Goal: Task Accomplishment & Management: Use online tool/utility

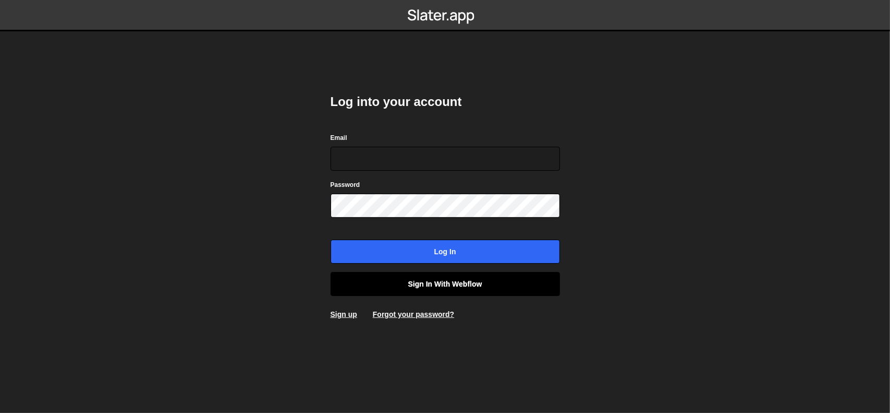
click at [452, 280] on link "Sign in with Webflow" at bounding box center [445, 284] width 229 height 24
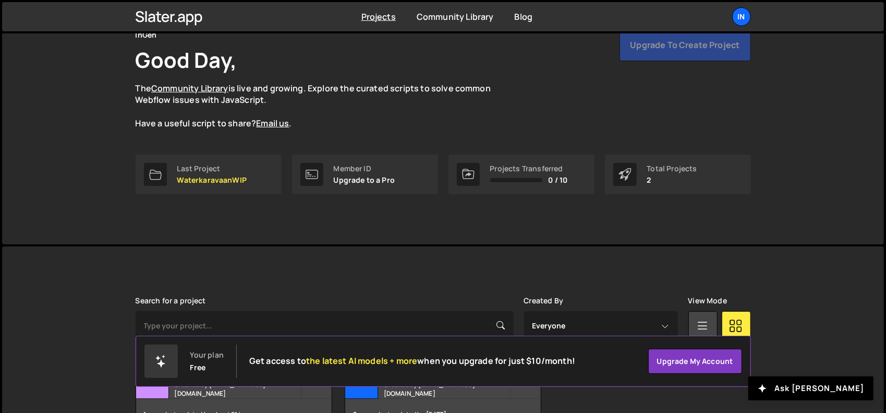
scroll to position [123, 0]
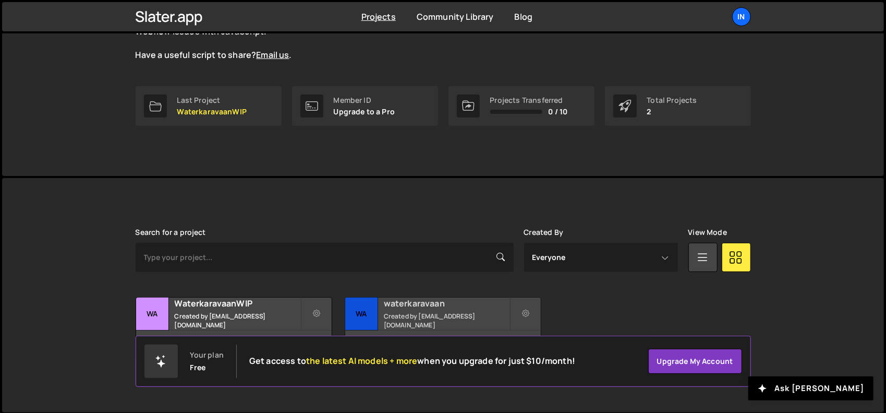
click at [401, 318] on small "Created by webflow.dosage254@passinbox.com" at bounding box center [447, 320] width 126 height 18
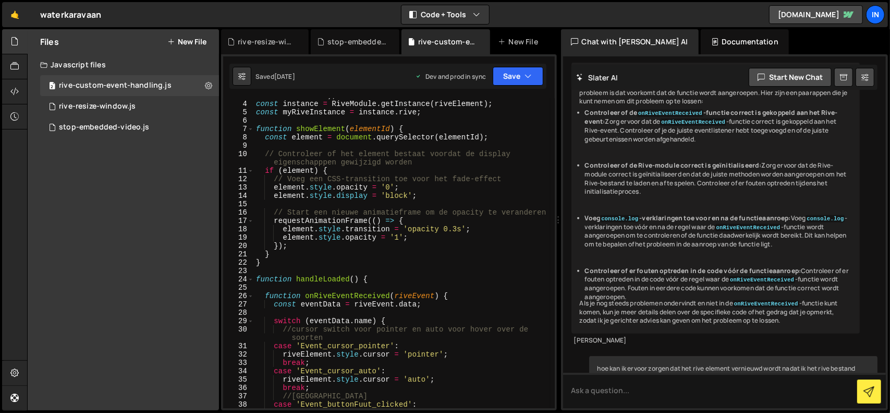
scroll to position [23, 0]
click at [398, 128] on div "'#watersafari' ) ; //id van rive element in Webflow const instance = RiveModule…" at bounding box center [402, 254] width 297 height 326
click at [293, 267] on div "'#watersafari' ) ; //id van rive element in Webflow const instance = RiveModule…" at bounding box center [402, 254] width 297 height 326
type textarea "}"
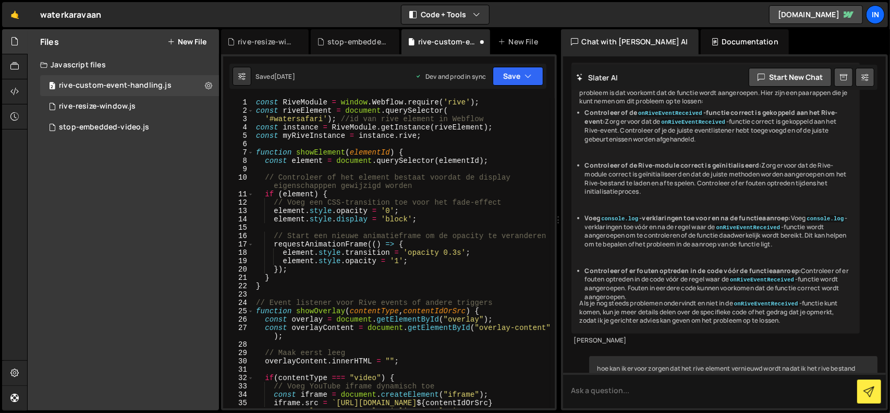
scroll to position [31, 0]
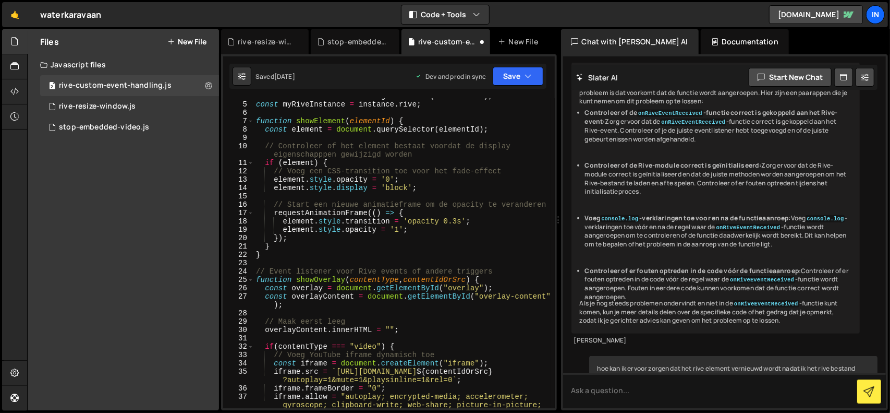
click at [477, 280] on div "const instance = RiveModule . getInstance ( riveElement ) ; const myRiveInstanc…" at bounding box center [402, 263] width 297 height 343
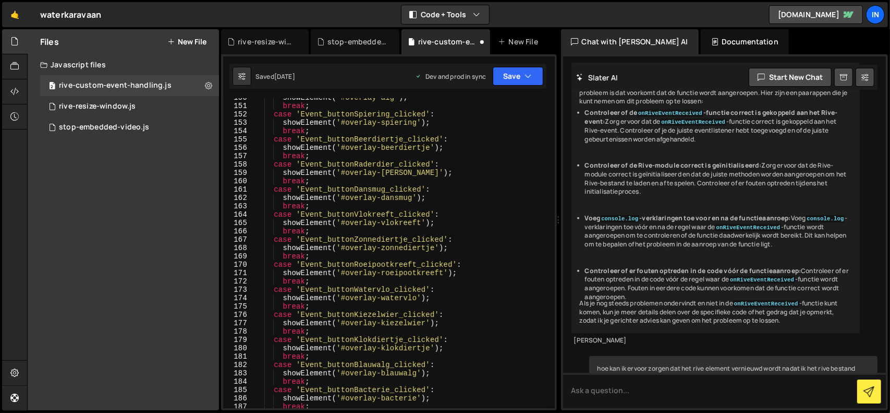
scroll to position [1377, 0]
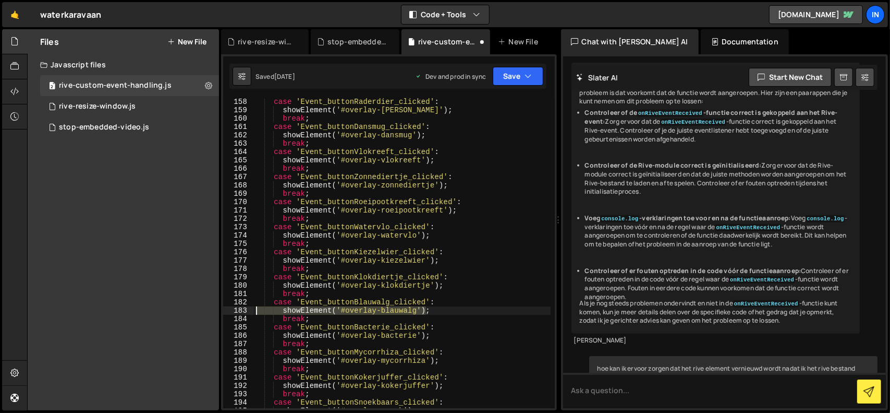
drag, startPoint x: 434, startPoint y: 312, endPoint x: 246, endPoint y: 310, distance: 188.3
click at [246, 310] on div "function showOverlay(contentType, contentIdOrSrc) { 158 159 160 161 162 163 164…" at bounding box center [389, 253] width 332 height 310
type textarea "showElement('#overlay-blauwalg');"
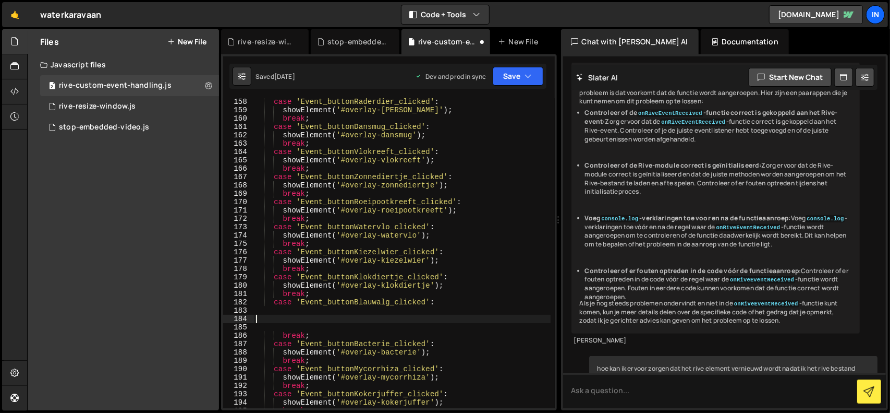
paste textarea "});"
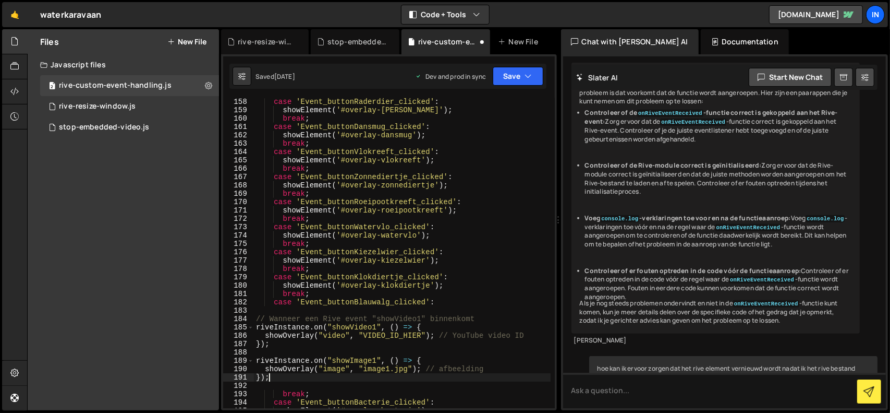
scroll to position [1440, 0]
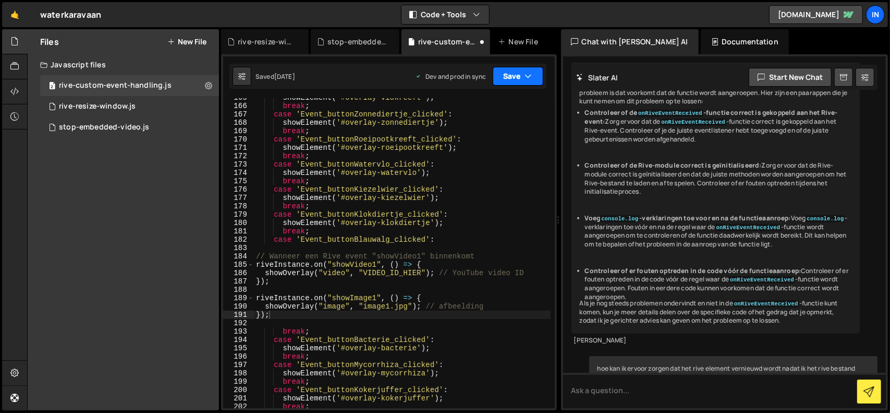
click at [514, 78] on button "Save" at bounding box center [518, 76] width 51 height 19
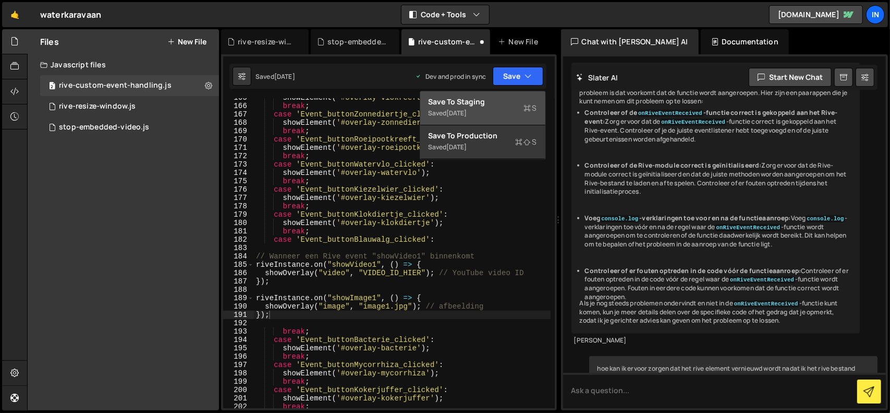
click at [484, 106] on div "Save to Staging S" at bounding box center [483, 101] width 108 height 10
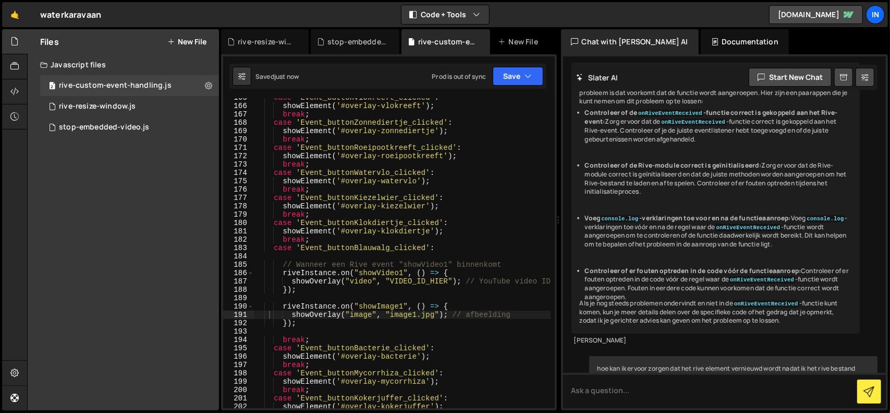
click at [421, 283] on div "case 'Event_buttonVlokreeft_clicked' : showElement ( '#overlay-vlokreeft' ) ; b…" at bounding box center [402, 256] width 297 height 326
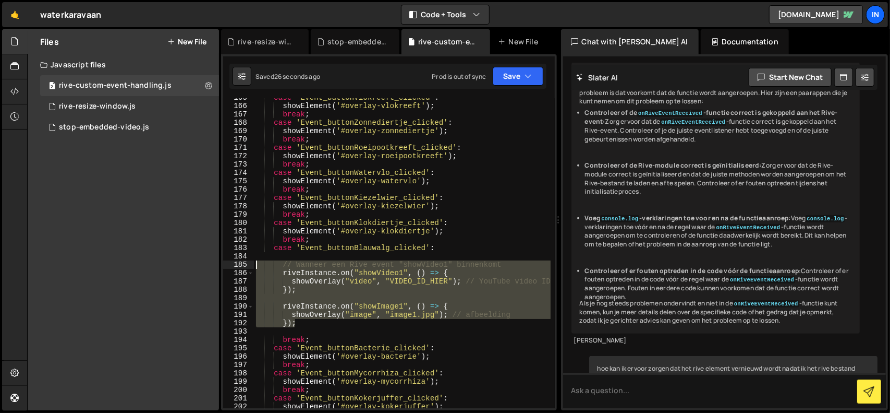
drag, startPoint x: 286, startPoint y: 322, endPoint x: 227, endPoint y: 263, distance: 82.6
click at [227, 263] on div "showOverlay("video", "VIDEO_ID_HIER"); // YouTube video ID 165 166 167 168 169 …" at bounding box center [389, 253] width 332 height 310
type textarea "};"
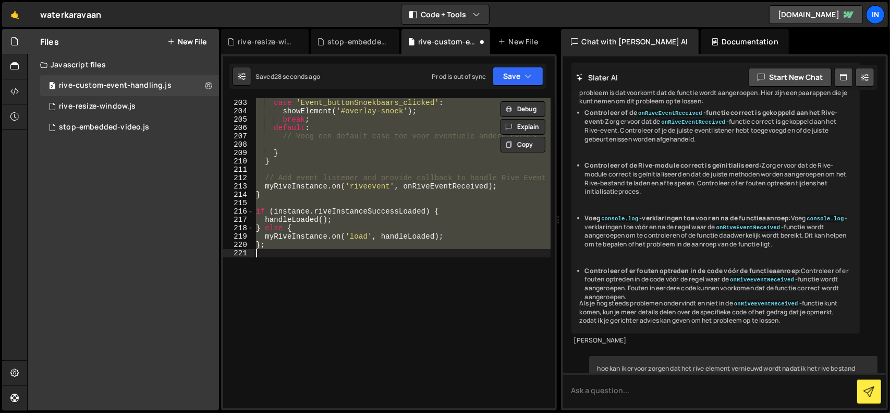
scroll to position [1439, 0]
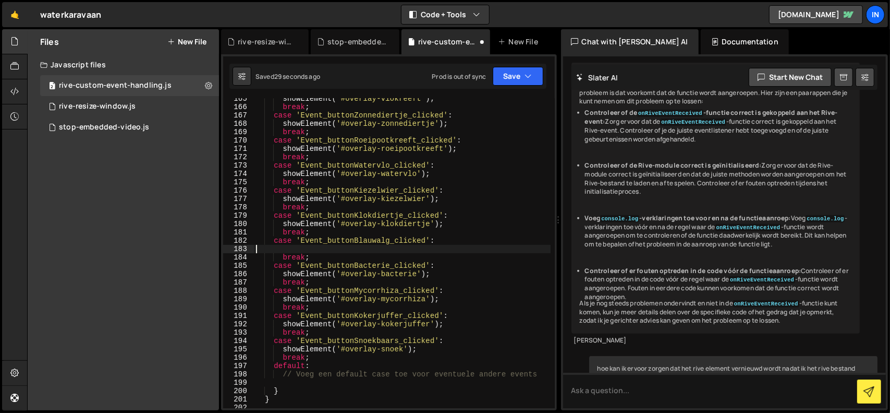
type textarea "showElement('#overlay-blauwalg');"
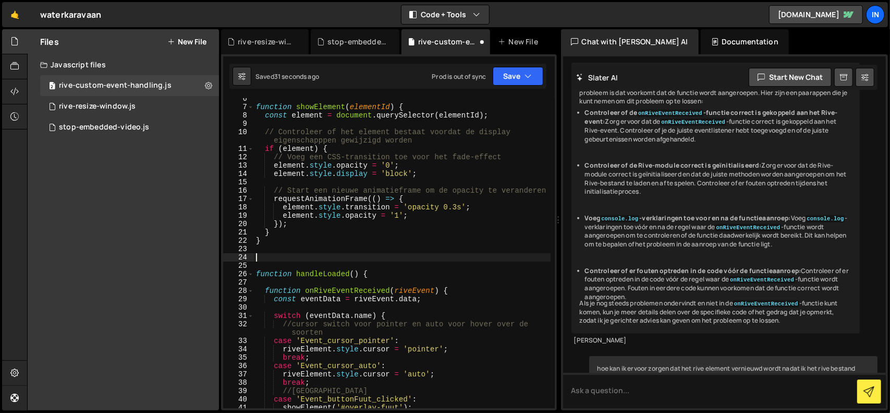
type textarea "});"
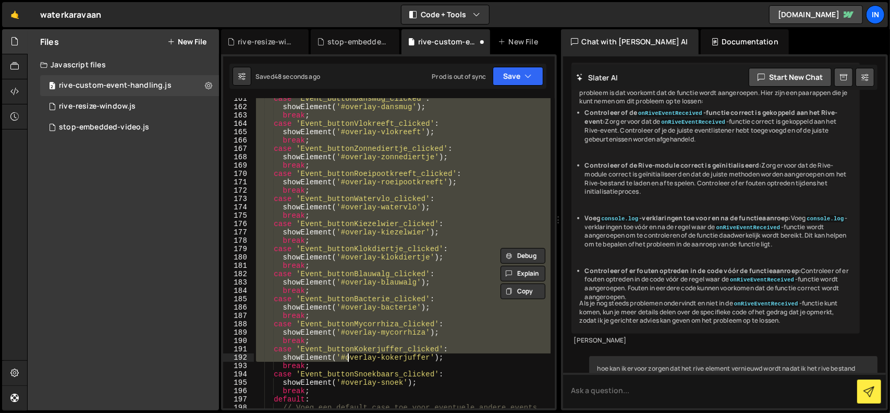
scroll to position [1530, 0]
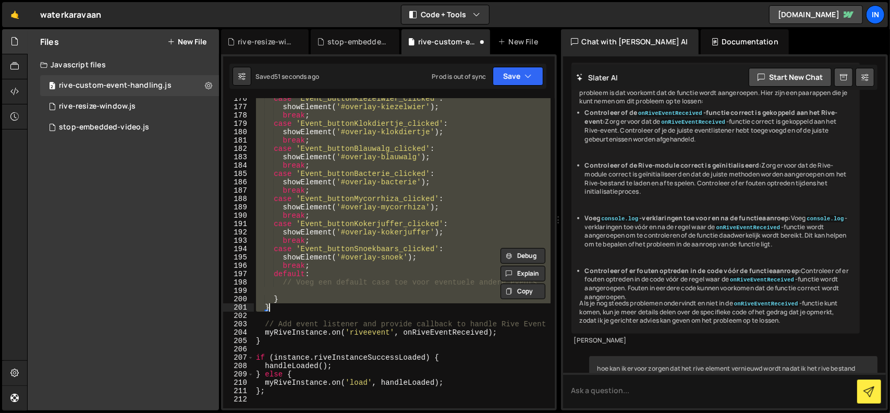
drag, startPoint x: 256, startPoint y: 223, endPoint x: 357, endPoint y: 311, distance: 134.5
click at [357, 311] on div "case 'Event_buttonKiezelwier_clicked' : showElement ( '#overlay-kiezelwier' ) ;…" at bounding box center [402, 257] width 297 height 326
click at [272, 394] on div "case 'Event_buttonKiezelwier_clicked' : showElement ( '#overlay-kiezelwier' ) ;…" at bounding box center [402, 257] width 297 height 326
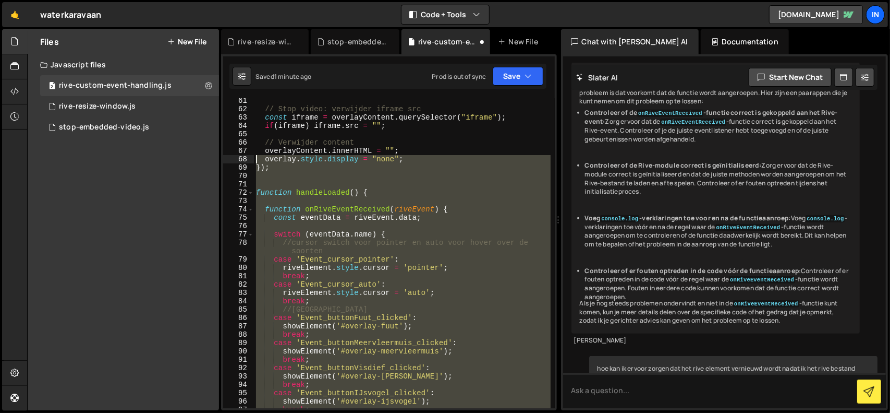
scroll to position [560, 0]
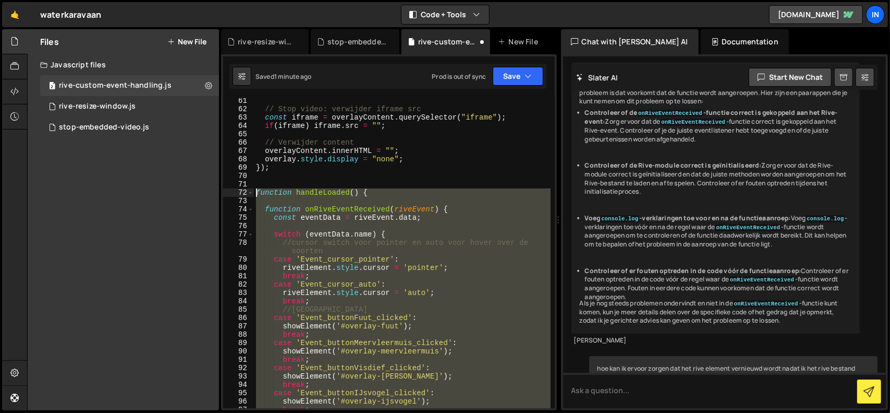
drag, startPoint x: 260, startPoint y: 305, endPoint x: 235, endPoint y: 195, distance: 113.0
click at [235, 195] on div "}; 61 62 63 64 65 66 67 68 69 70 71 72 73 74 75 76 77 78 79 80 81 82 83 84 85 8…" at bounding box center [389, 253] width 332 height 310
click at [429, 192] on div "// Stop video: verwijder iframe src const iframe = overlayContent . querySelect…" at bounding box center [402, 253] width 297 height 310
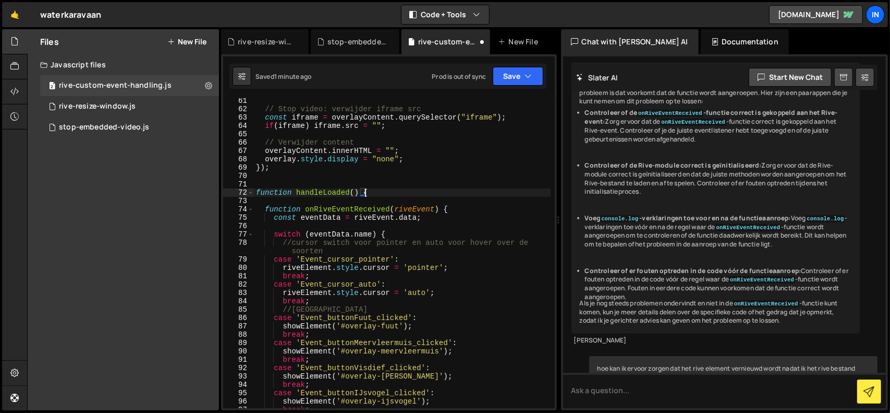
click at [366, 190] on div "// Stop video: verwijder iframe src const iframe = overlayContent . querySelect…" at bounding box center [402, 259] width 297 height 326
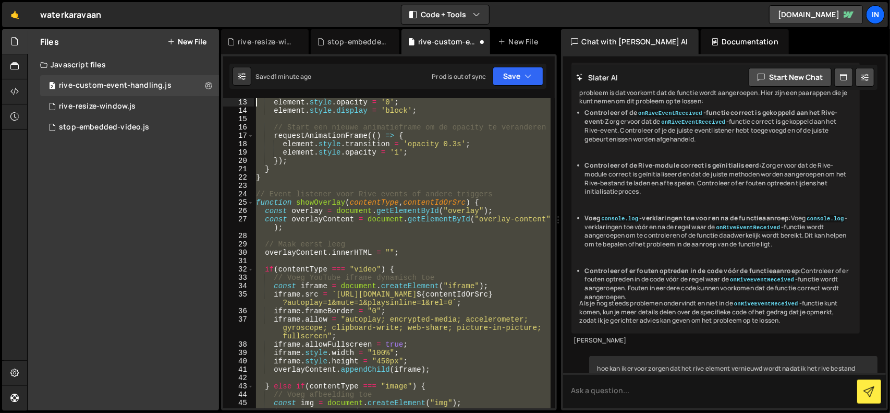
scroll to position [108, 0]
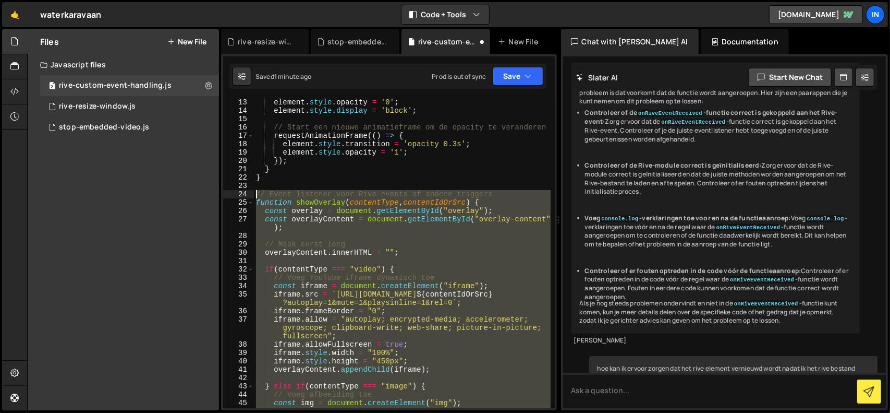
drag, startPoint x: 239, startPoint y: 307, endPoint x: 199, endPoint y: 195, distance: 118.9
click at [199, 195] on div "Files New File Javascript files 2 rive-custom-event-handling.js 0 1 rive-resize…" at bounding box center [458, 219] width 863 height 381
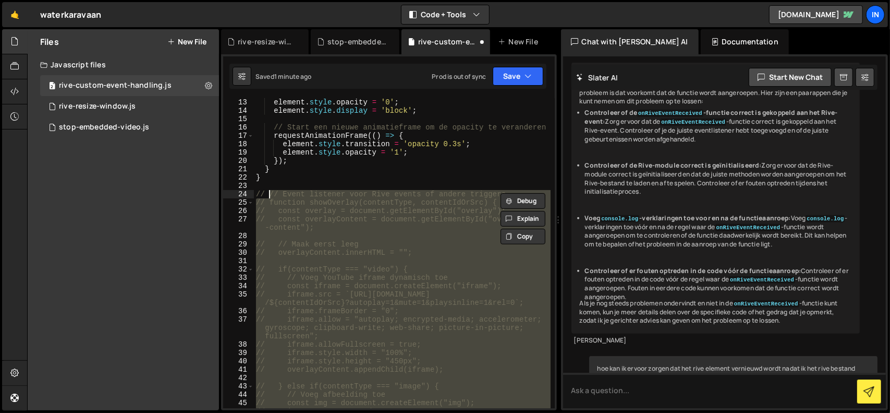
click at [293, 180] on div "element . style . opacity = '0' ; element . style . display = 'block' ; // Star…" at bounding box center [402, 261] width 297 height 326
type textarea "}"
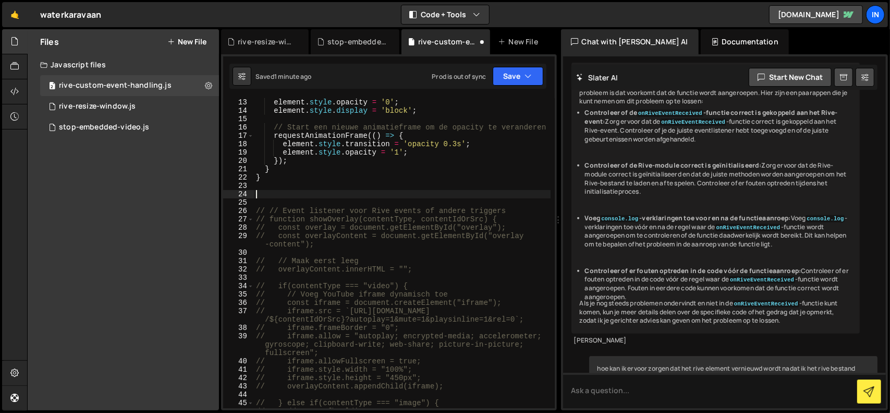
paste textarea "});"
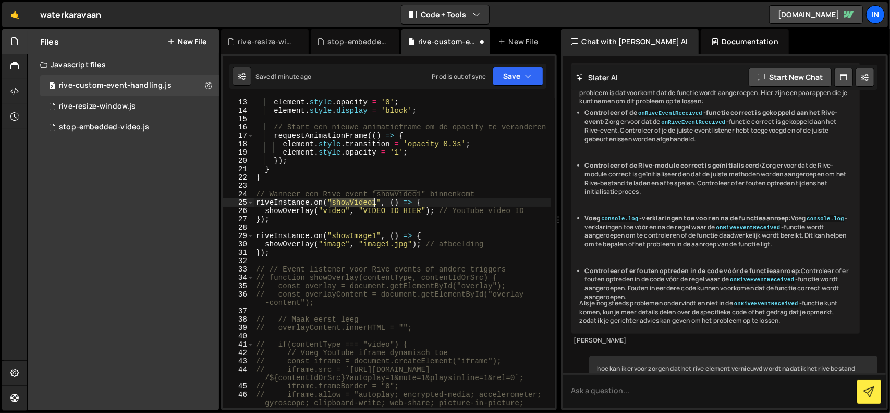
drag, startPoint x: 329, startPoint y: 202, endPoint x: 374, endPoint y: 206, distance: 45.6
click at [374, 206] on div "element . style . opacity = '0' ; element . style . display = 'block' ; // Star…" at bounding box center [402, 261] width 297 height 326
click at [479, 176] on div "element . style . opacity = '0' ; element . style . display = 'block' ; // Star…" at bounding box center [402, 261] width 297 height 326
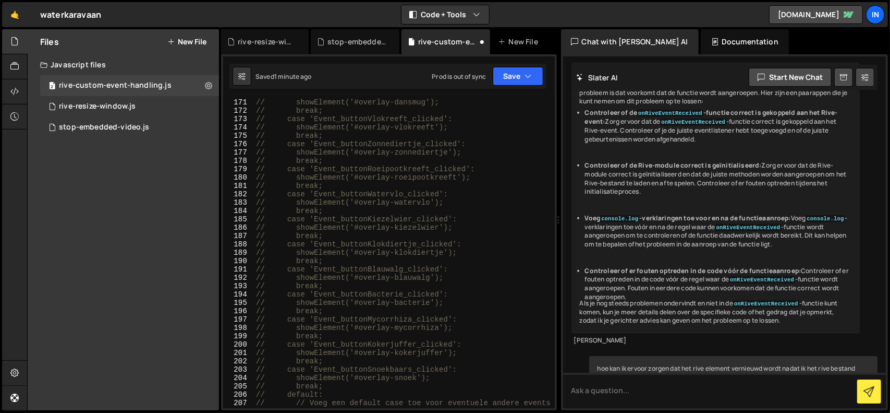
scroll to position [1548, 0]
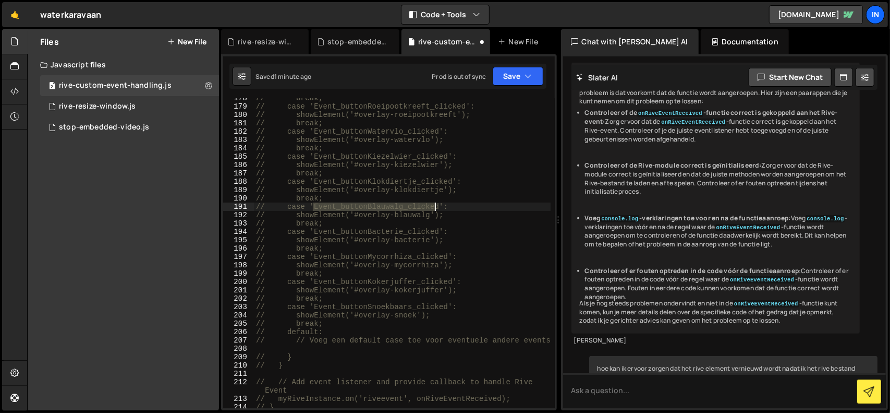
drag, startPoint x: 313, startPoint y: 207, endPoint x: 434, endPoint y: 208, distance: 121.0
click at [434, 208] on div "// break; // case 'Event_buttonRoeipootkreeft_clicked': // showElement('#overla…" at bounding box center [402, 257] width 297 height 326
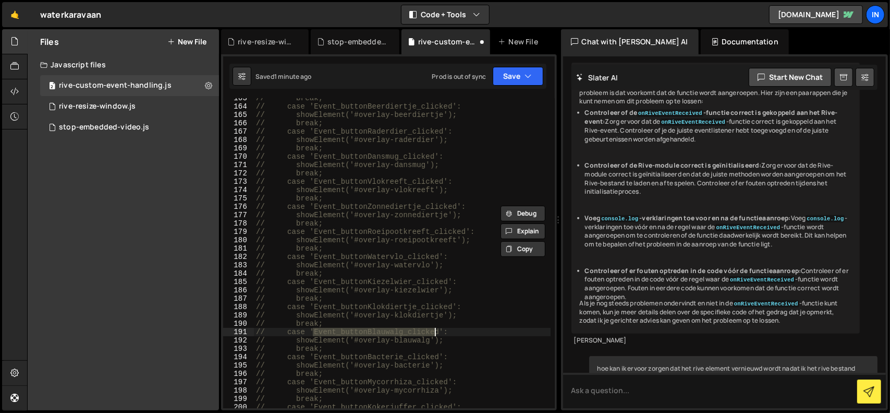
scroll to position [1298, 0]
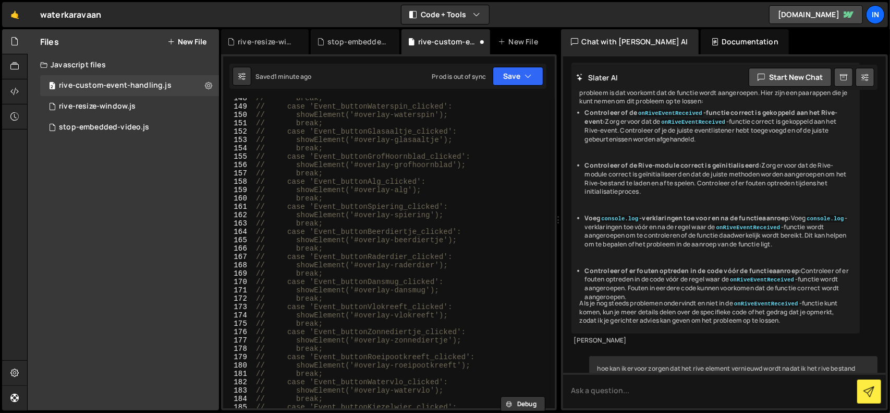
drag, startPoint x: 555, startPoint y: 327, endPoint x: 554, endPoint y: 166, distance: 160.6
click at [554, 166] on div "// case 'Event_buttonBlauwalg_clicked': 148 149 150 151 152 153 154 155 156 157…" at bounding box center [389, 232] width 336 height 356
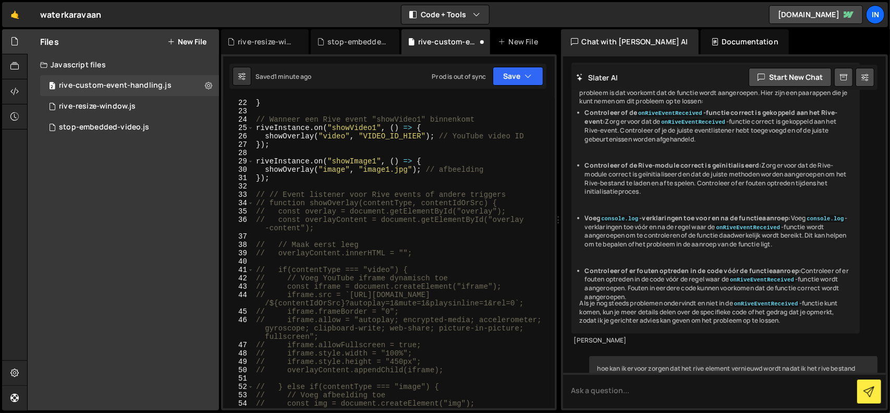
scroll to position [75, 0]
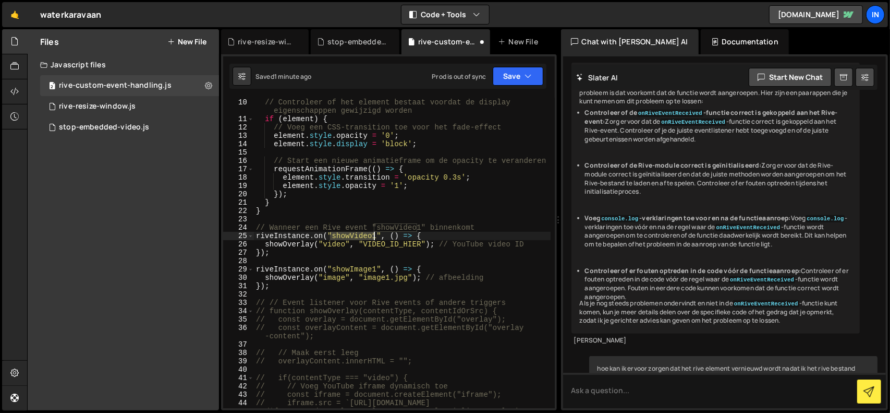
drag, startPoint x: 331, startPoint y: 234, endPoint x: 373, endPoint y: 234, distance: 42.2
click at [373, 234] on div "// Controleer of het element bestaat voordat de display eigenschapppen gewijzig…" at bounding box center [402, 265] width 297 height 335
paste textarea "Event_buttonBlauwalg_clicked"
click at [513, 189] on div "// Controleer of het element bestaat voordat de display eigenschapppen gewijzig…" at bounding box center [402, 265] width 297 height 335
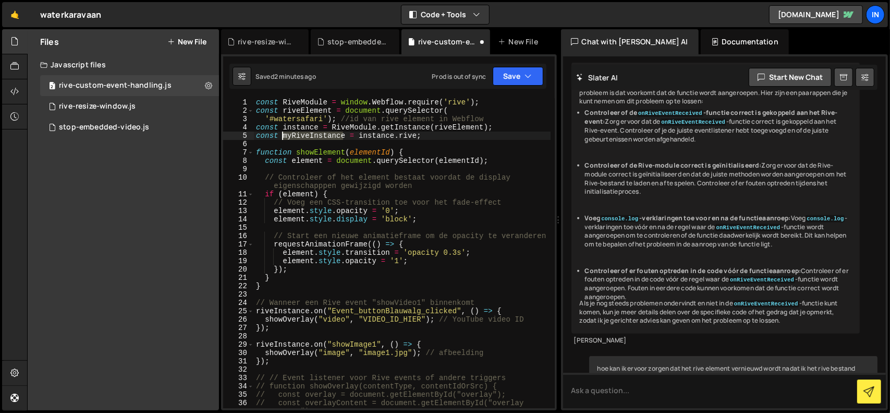
drag, startPoint x: 343, startPoint y: 137, endPoint x: 283, endPoint y: 135, distance: 60.0
click at [283, 135] on div "const RiveModule = window . Webflow . require ( 'rive' ) ; const riveElement = …" at bounding box center [402, 261] width 297 height 326
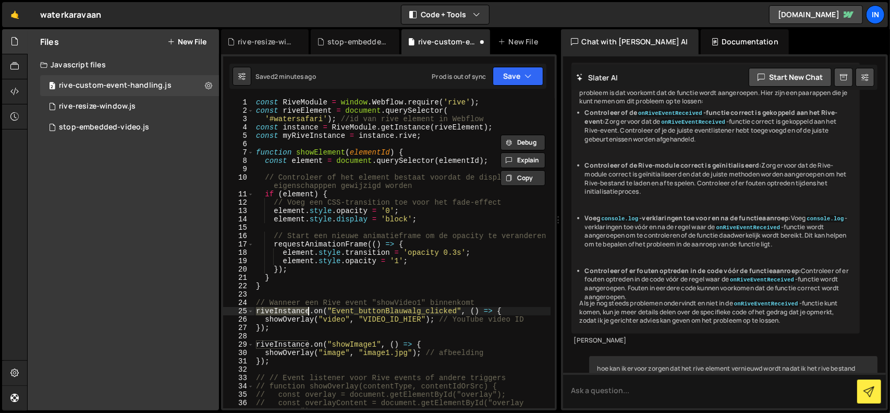
drag, startPoint x: 257, startPoint y: 309, endPoint x: 309, endPoint y: 308, distance: 52.2
click at [309, 308] on div "const RiveModule = window . Webflow . require ( 'rive' ) ; const riveElement = …" at bounding box center [402, 261] width 297 height 326
paste textarea "myR"
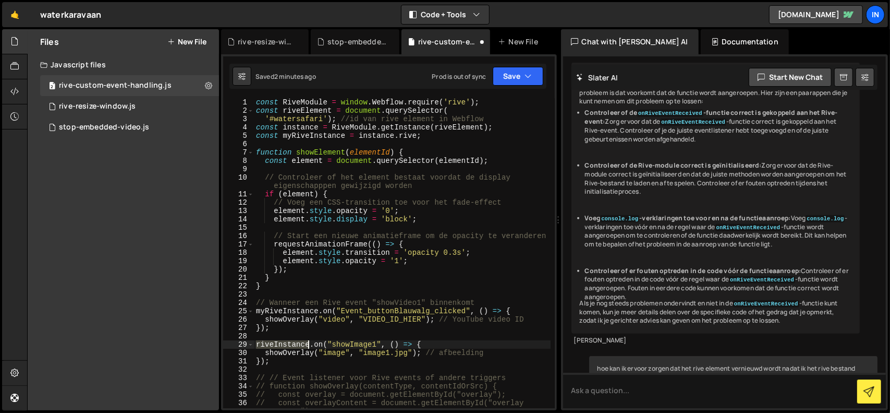
drag, startPoint x: 260, startPoint y: 342, endPoint x: 309, endPoint y: 341, distance: 49.6
click at [309, 341] on div "const RiveModule = window . Webflow . require ( 'rive' ) ; const riveElement = …" at bounding box center [402, 261] width 297 height 326
paste textarea "myR"
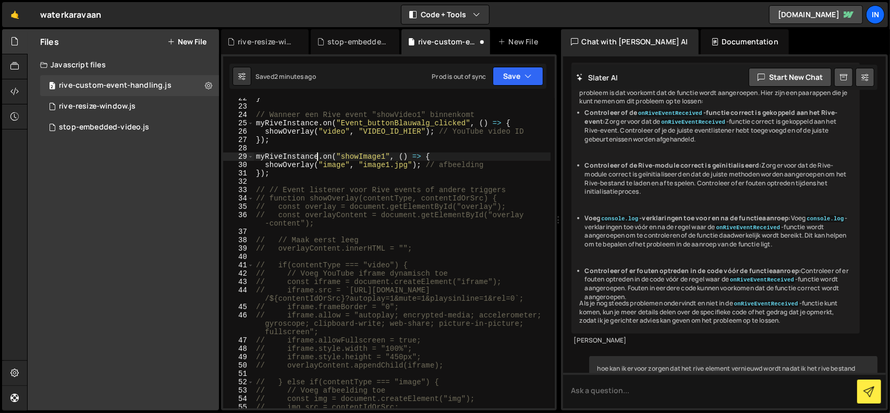
scroll to position [156, 0]
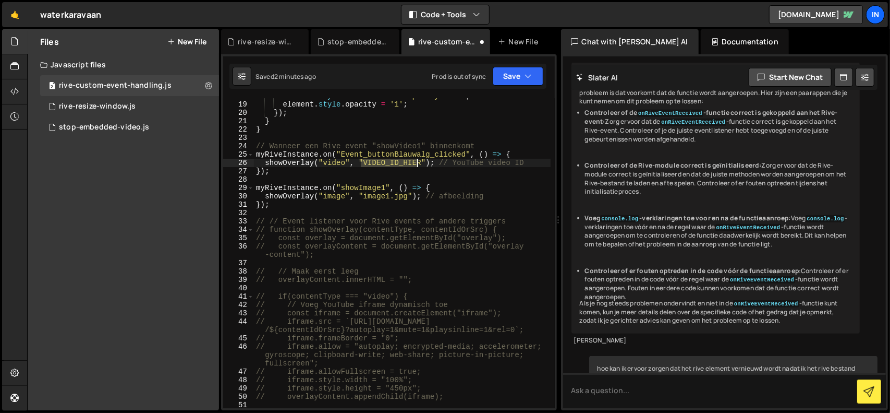
drag, startPoint x: 361, startPoint y: 162, endPoint x: 417, endPoint y: 159, distance: 55.9
click at [417, 159] on div "element . style . transition = 'opacity 0.3s' ; element . style . opacity = '1'…" at bounding box center [402, 255] width 297 height 326
paste textarea "https://www.youtube.com/watch?v=-VEJlYnmups"
type textarea "showOverlay("video", "https://www.youtube.com/watch?v=-VEJlYnmups"); // YouTube…"
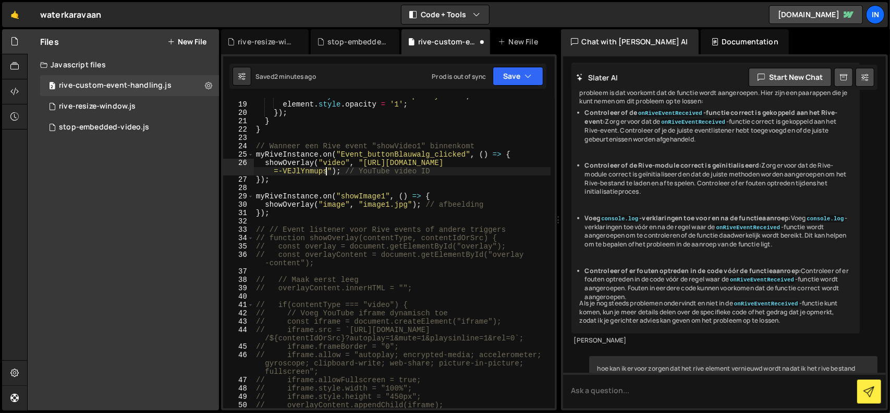
click at [489, 187] on div "element . style . transition = 'opacity 0.3s' ; element . style . opacity = '1'…" at bounding box center [402, 255] width 297 height 326
click at [532, 75] on icon "button" at bounding box center [528, 76] width 7 height 10
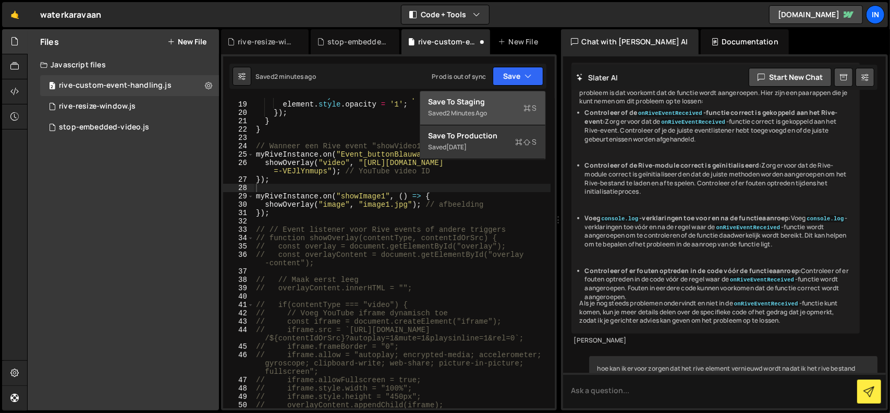
click at [483, 110] on div "2 minutes ago" at bounding box center [467, 112] width 41 height 9
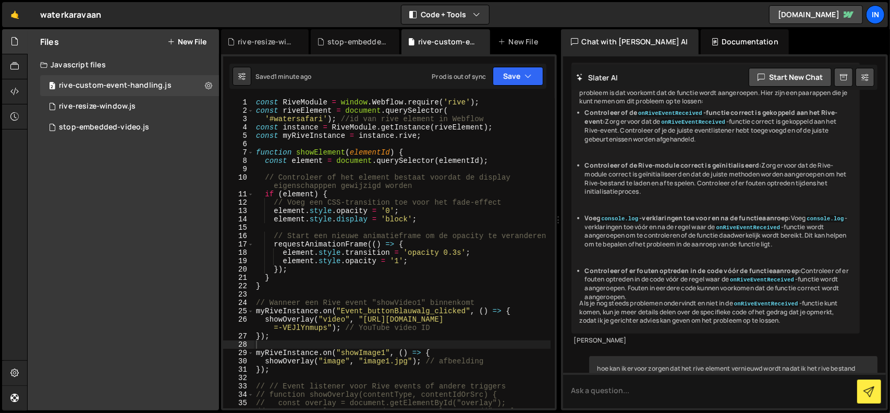
scroll to position [0, 0]
click at [397, 151] on div "const RiveModule = window . Webflow . require ( 'rive' ) ; const riveElement = …" at bounding box center [402, 265] width 297 height 335
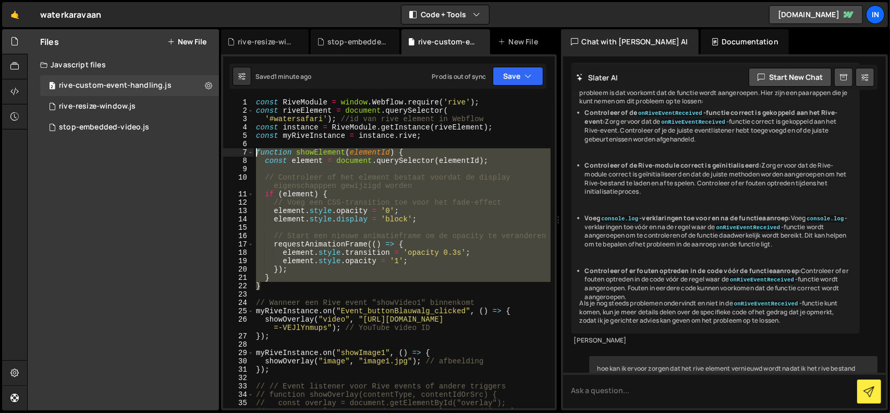
drag, startPoint x: 264, startPoint y: 286, endPoint x: 205, endPoint y: 154, distance: 144.3
click at [205, 154] on div "Files New File Javascript files 2 rive-custom-event-handling.js 0 1 rive-resize…" at bounding box center [458, 219] width 863 height 381
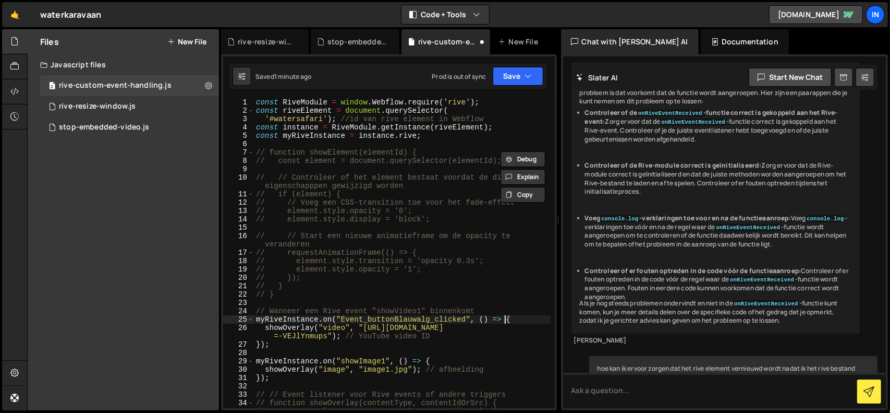
click at [530, 321] on div "const RiveModule = window . Webflow . require ( 'rive' ) ; const riveElement = …" at bounding box center [402, 265] width 297 height 335
type textarea "myRiveInstance.on("Event_buttonBlauwalg_clicked", () => {"
click at [520, 355] on div "const RiveModule = window . Webflow . require ( 'rive' ) ; const riveElement = …" at bounding box center [402, 265] width 297 height 335
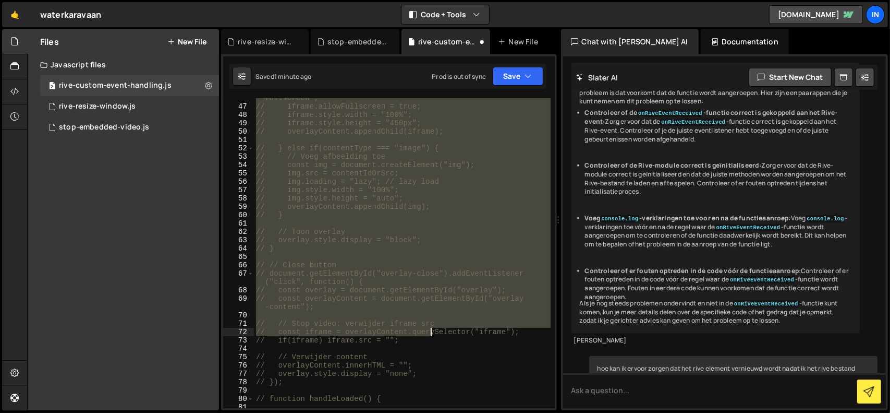
scroll to position [501, 0]
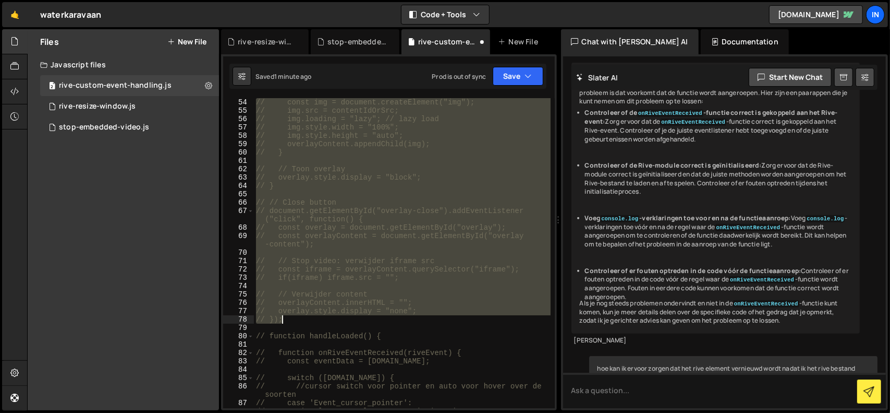
drag, startPoint x: 256, startPoint y: 175, endPoint x: 429, endPoint y: 322, distance: 227.9
click at [429, 322] on div "// const img = document.createElement("img"); // img.src = contentIdOrSrc; // i…" at bounding box center [402, 261] width 297 height 326
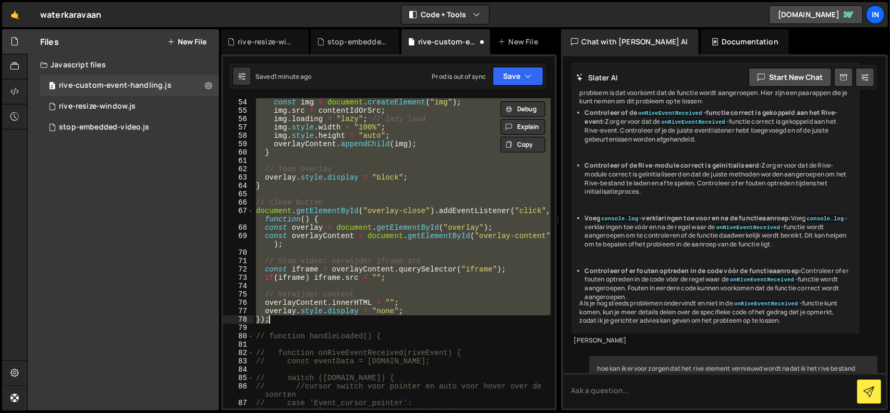
click at [477, 353] on div "const img = document . createElement ( "img" ) ; img . src = contentIdOrSrc ; i…" at bounding box center [402, 261] width 297 height 326
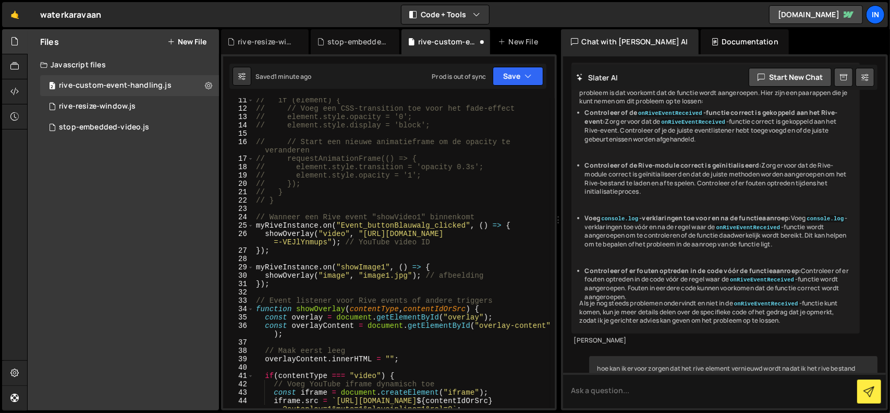
scroll to position [0, 0]
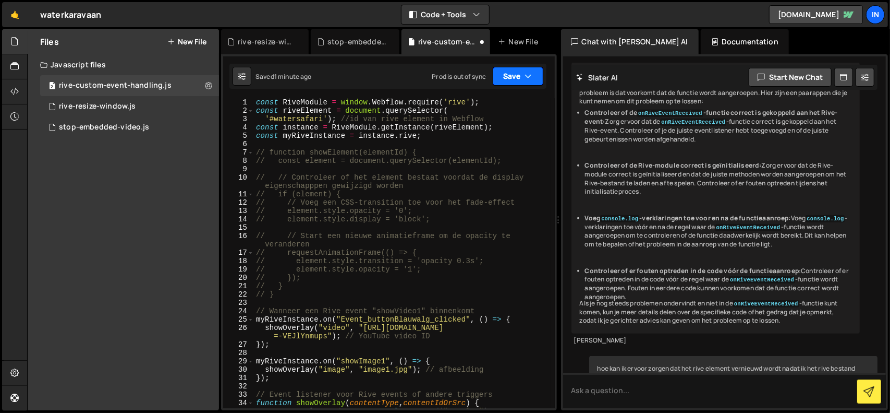
click at [526, 80] on icon "button" at bounding box center [528, 76] width 7 height 10
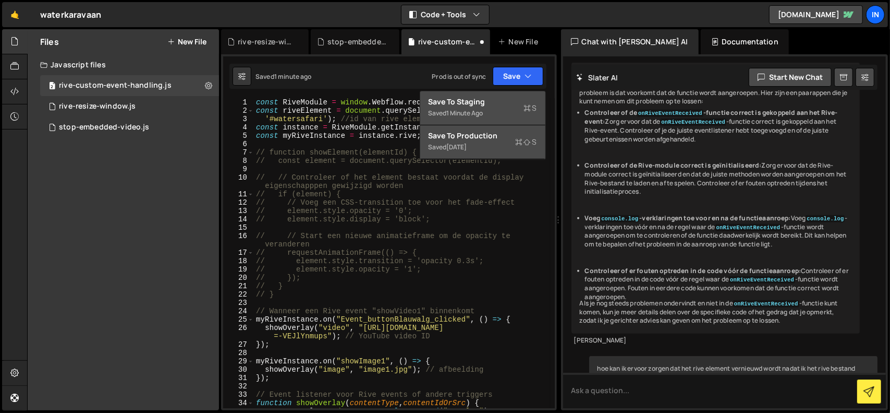
click at [500, 135] on div "Save to Production S" at bounding box center [483, 135] width 108 height 10
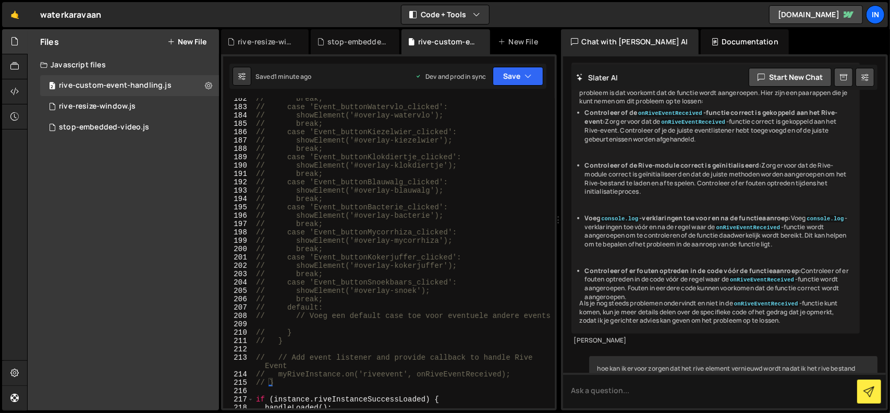
scroll to position [1754, 0]
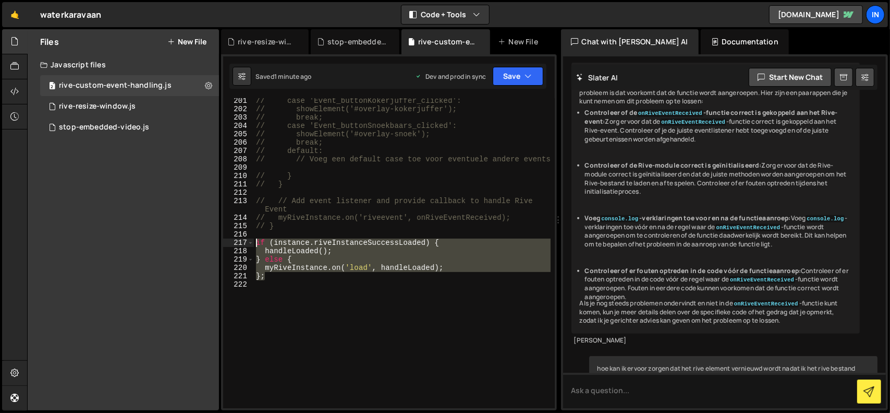
drag, startPoint x: 270, startPoint y: 280, endPoint x: 234, endPoint y: 241, distance: 52.8
click at [234, 241] on div "}; 201 202 203 204 205 206 207 208 209 210 211 212 213 214 215 216 217 218 219 …" at bounding box center [389, 253] width 332 height 310
type textarea "// if (instance.riveInstanceSuccessLoaded) { // handleLoaded();"
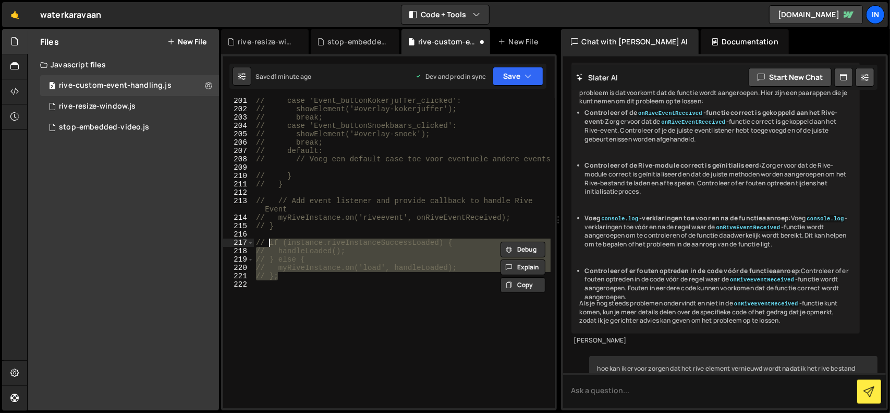
click at [318, 358] on div "// case 'Event_buttonKokerjuffer_clicked': // showElement('#overlay-kokerjuffer…" at bounding box center [402, 259] width 297 height 326
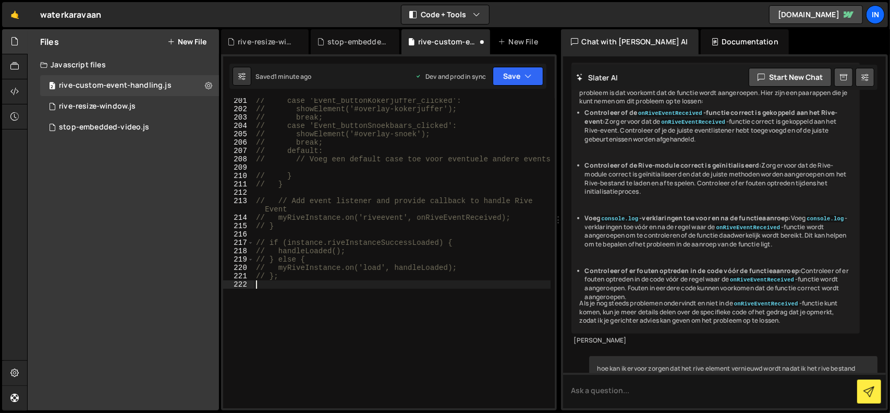
click at [556, 373] on div "Files New File Javascript files 2 rive-custom-event-handling.js 0 1 rive-resize…" at bounding box center [458, 219] width 863 height 381
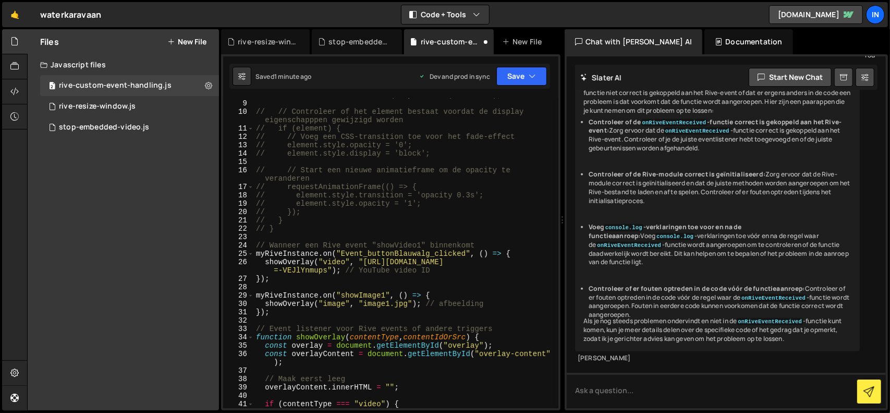
scroll to position [66, 0]
click at [531, 71] on icon "button" at bounding box center [532, 76] width 7 height 10
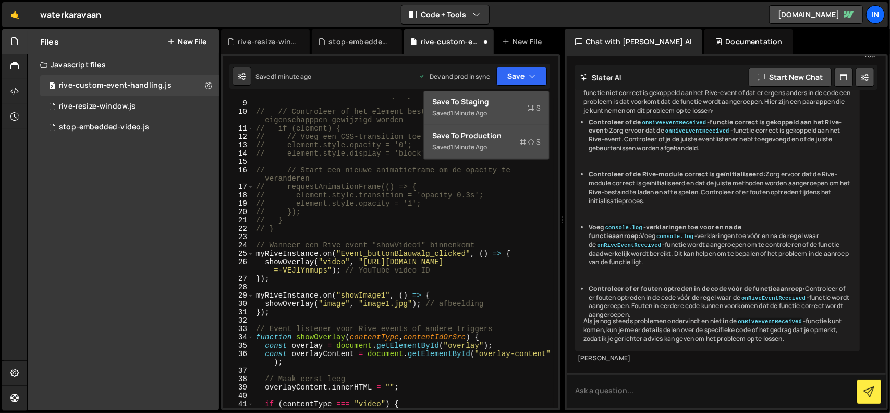
click at [485, 143] on div "1 minute ago" at bounding box center [469, 146] width 37 height 9
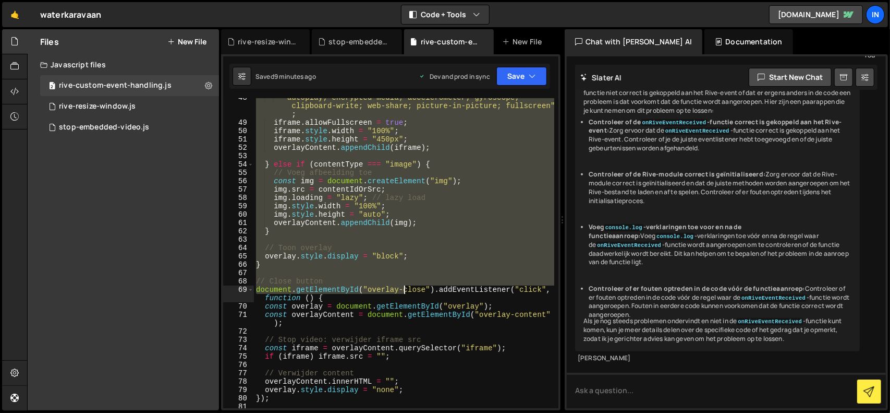
scroll to position [501, 0]
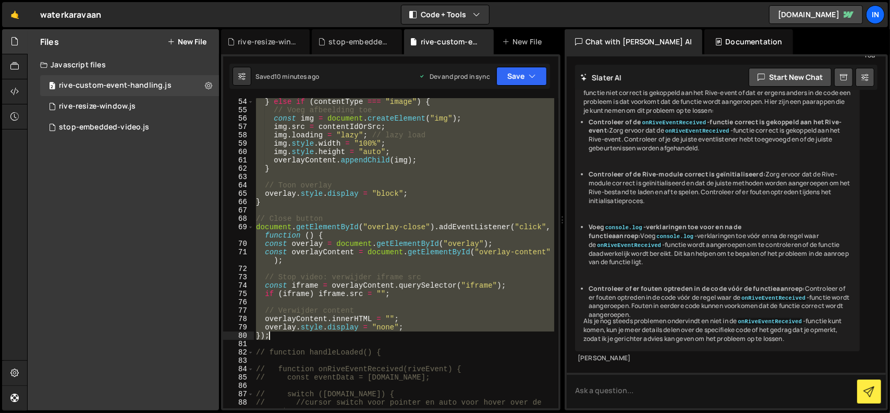
drag, startPoint x: 257, startPoint y: 143, endPoint x: 415, endPoint y: 339, distance: 251.8
click at [415, 339] on div "} else if ( contentType === "image" ) { // Voeg afbeelding toe const img = docu…" at bounding box center [404, 261] width 300 height 326
type textarea "overlay.style.display = "none"; });"
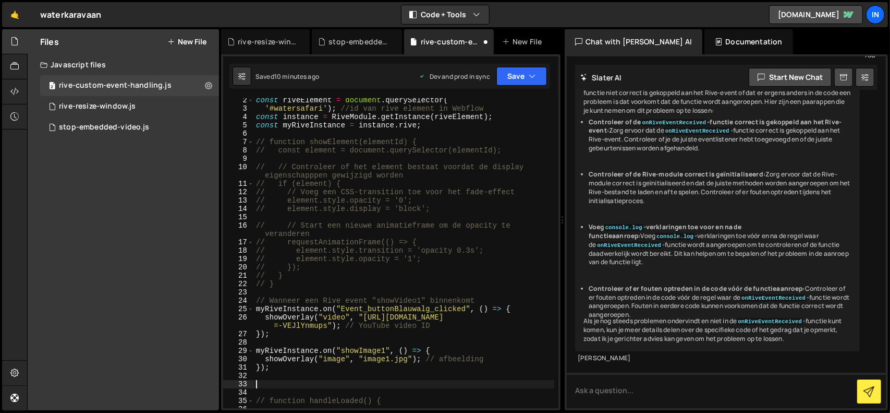
scroll to position [0, 0]
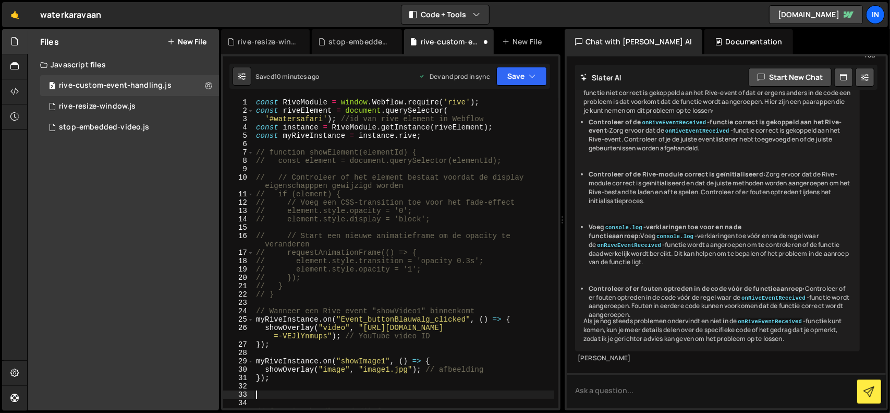
click at [452, 140] on div "const RiveModule = window . Webflow . require ( 'rive' ) ; const riveElement = …" at bounding box center [404, 261] width 300 height 326
click at [314, 296] on div "const RiveModule = window . Webflow . require ( 'rive' ) ; const riveElement = …" at bounding box center [404, 261] width 300 height 326
type textarea "// }"
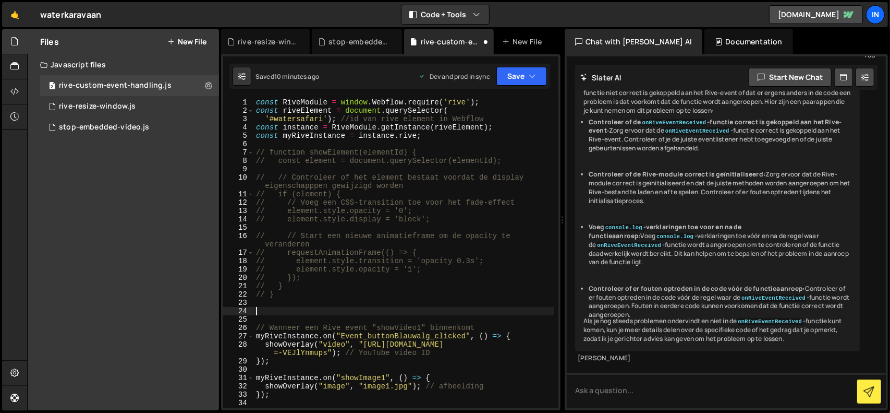
paste textarea "});"
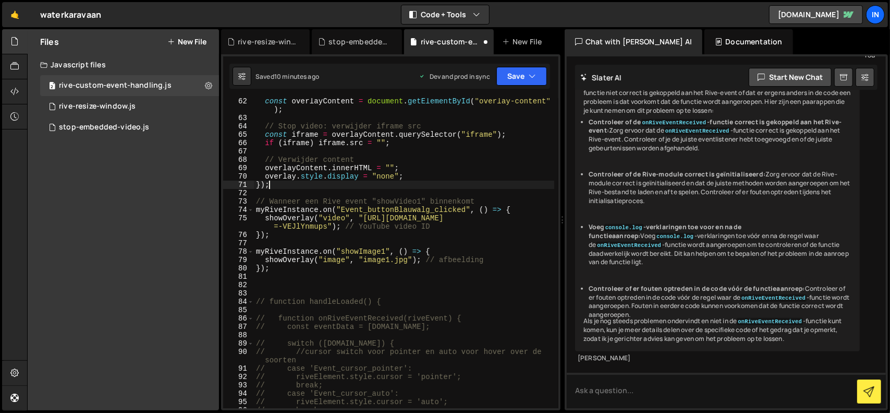
scroll to position [600, 0]
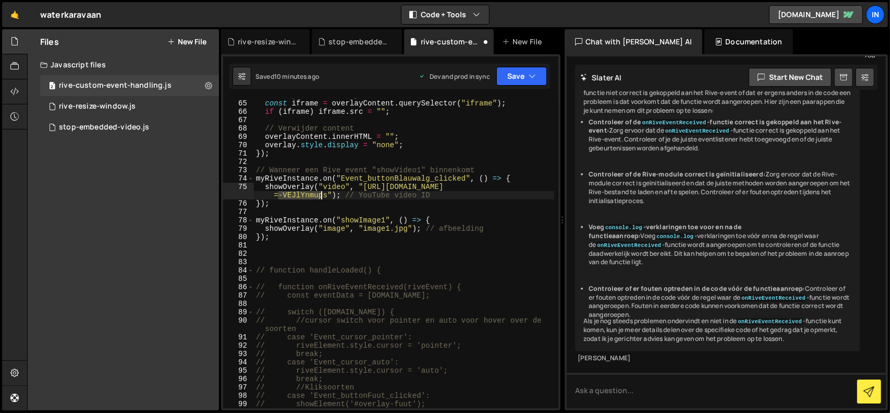
drag, startPoint x: 277, startPoint y: 197, endPoint x: 322, endPoint y: 196, distance: 44.9
click at [322, 196] on div "// Stop video: verwijder iframe src const iframe = overlayContent . querySelect…" at bounding box center [404, 254] width 300 height 326
click at [296, 202] on div "// Stop video: verwijder iframe src const iframe = overlayContent . querySelect…" at bounding box center [404, 254] width 300 height 326
drag, startPoint x: 277, startPoint y: 193, endPoint x: 362, endPoint y: 185, distance: 85.9
click at [362, 185] on div "// Stop video: verwijder iframe src const iframe = overlayContent . querySelect…" at bounding box center [404, 254] width 300 height 326
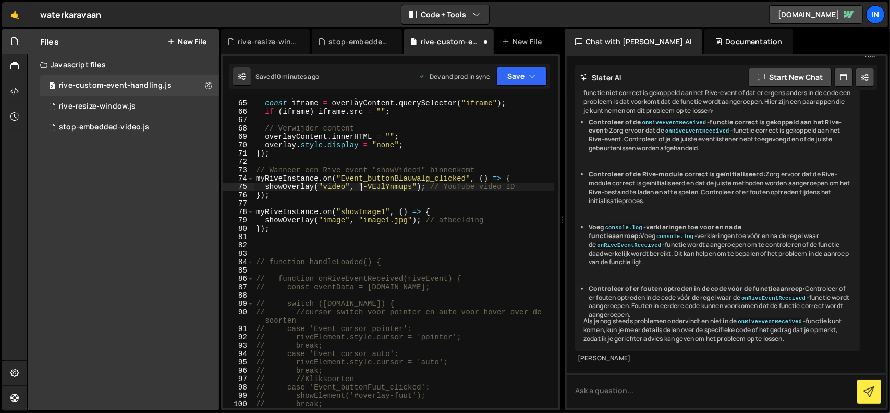
click at [509, 209] on div "// Stop video: verwijder iframe src const iframe = overlayContent . querySelect…" at bounding box center [404, 254] width 300 height 326
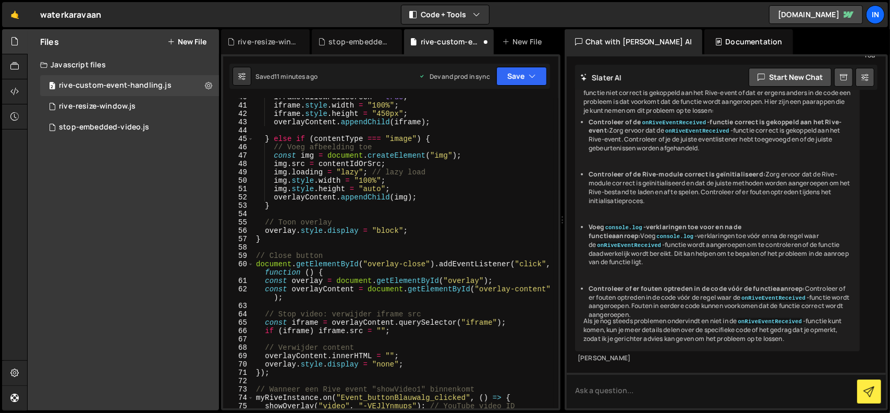
scroll to position [412, 0]
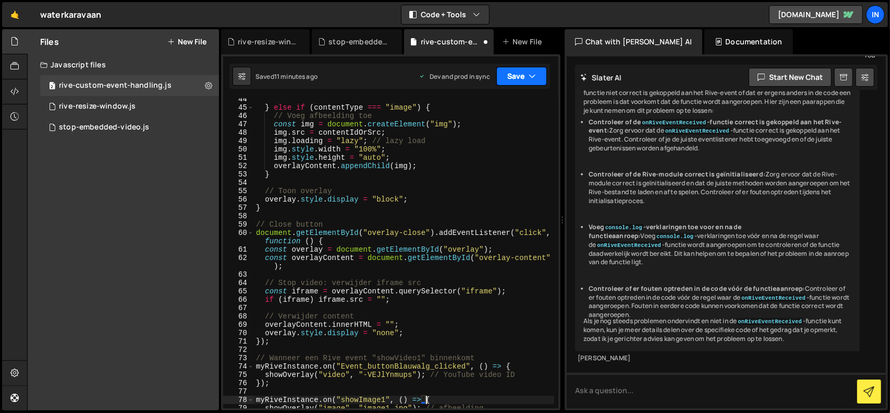
click at [532, 77] on icon "button" at bounding box center [532, 76] width 7 height 10
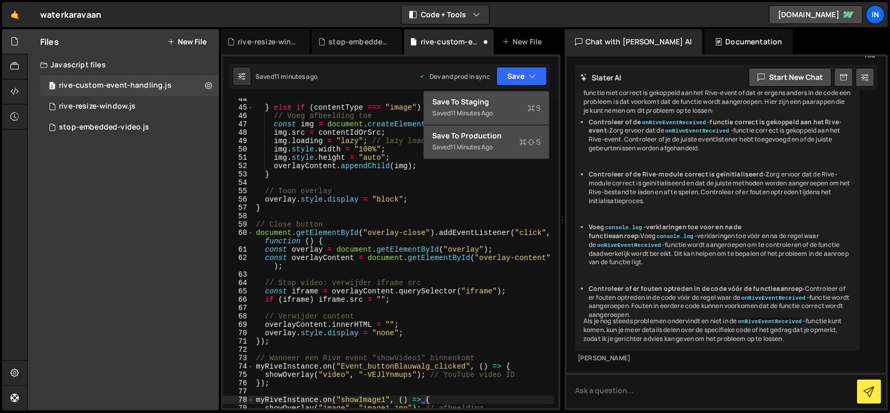
click at [501, 139] on div "Save to Production S" at bounding box center [486, 135] width 108 height 10
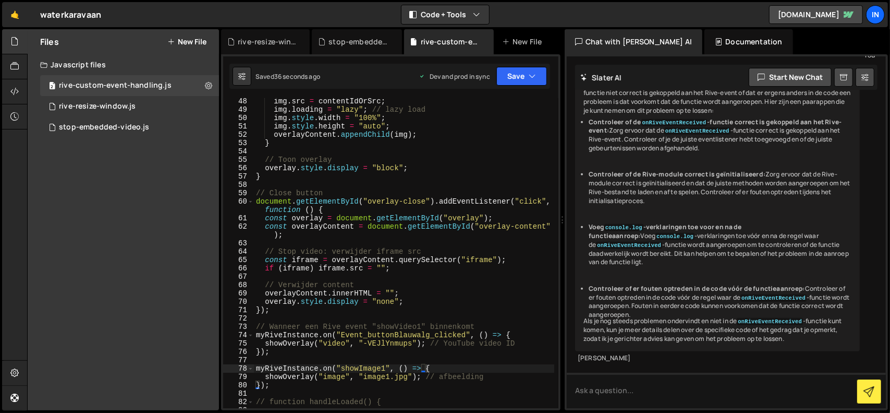
scroll to position [443, 0]
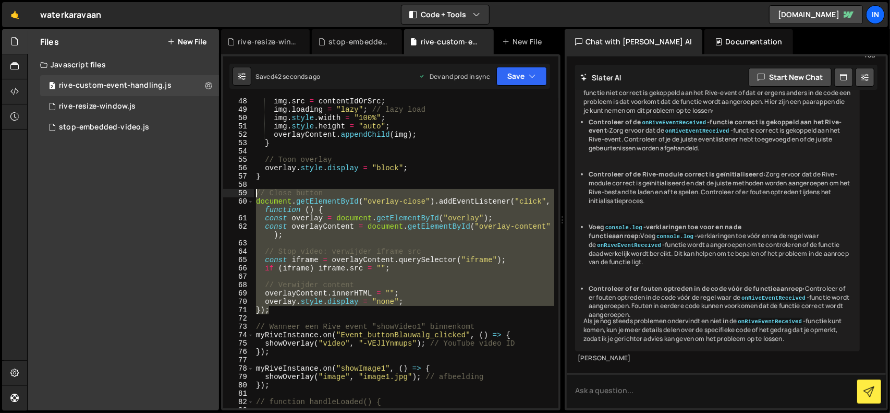
drag, startPoint x: 274, startPoint y: 310, endPoint x: 228, endPoint y: 191, distance: 127.5
click at [228, 191] on div "}); 48 49 50 51 52 53 54 55 56 57 58 59 60 61 62 63 64 65 66 67 68 69 70 71 72 …" at bounding box center [390, 253] width 335 height 310
type textarea "// // Close button // document.getElementById("overlay-close").addEventListener…"
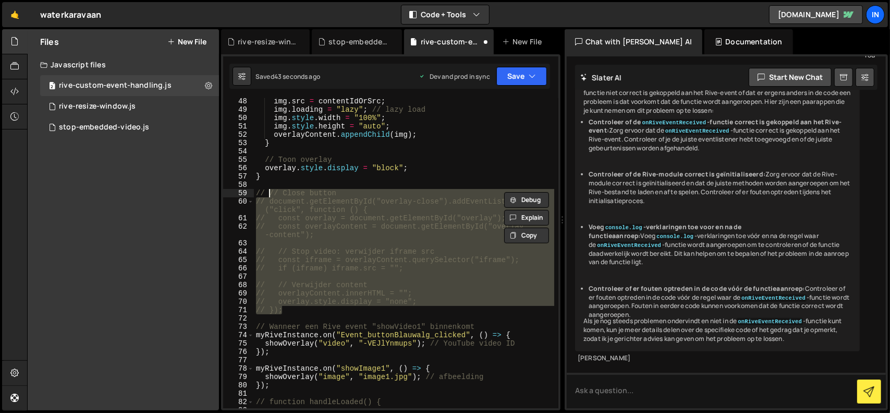
click at [479, 151] on div "img . src = contentIdOrSrc ; img . loading = "lazy" ; // lazy load img . style …" at bounding box center [404, 260] width 300 height 326
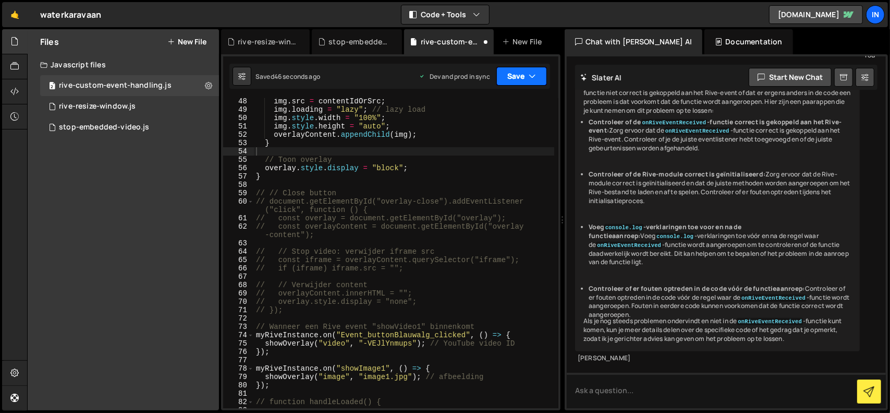
click at [530, 74] on icon "button" at bounding box center [532, 76] width 7 height 10
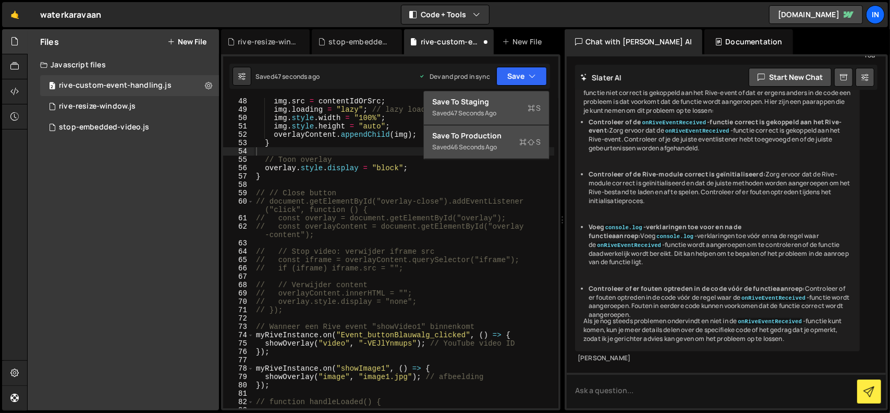
click at [504, 135] on div "Save to Production S" at bounding box center [486, 135] width 108 height 10
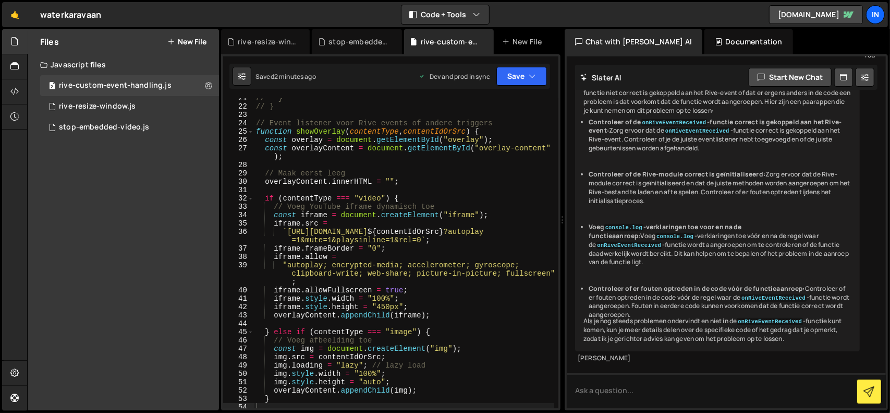
scroll to position [219, 0]
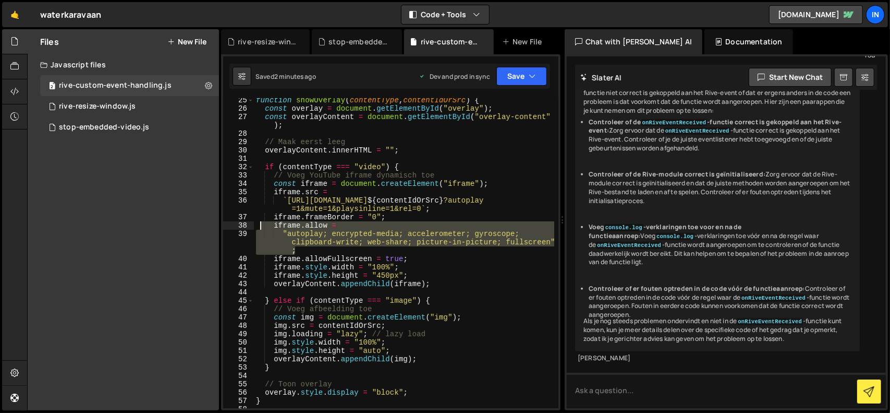
drag, startPoint x: 297, startPoint y: 250, endPoint x: 259, endPoint y: 226, distance: 45.7
click at [259, 226] on div "function showOverlay ( contentType , contentIdOrSrc ) { const overlay = documen…" at bounding box center [404, 259] width 300 height 326
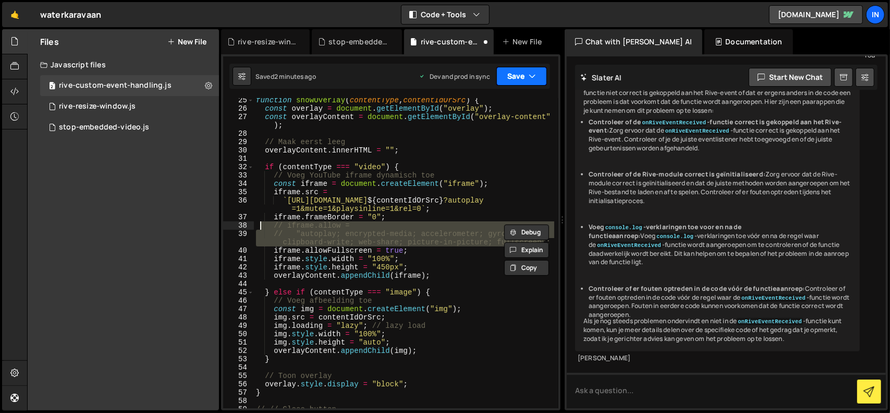
click at [528, 77] on button "Save" at bounding box center [522, 76] width 51 height 19
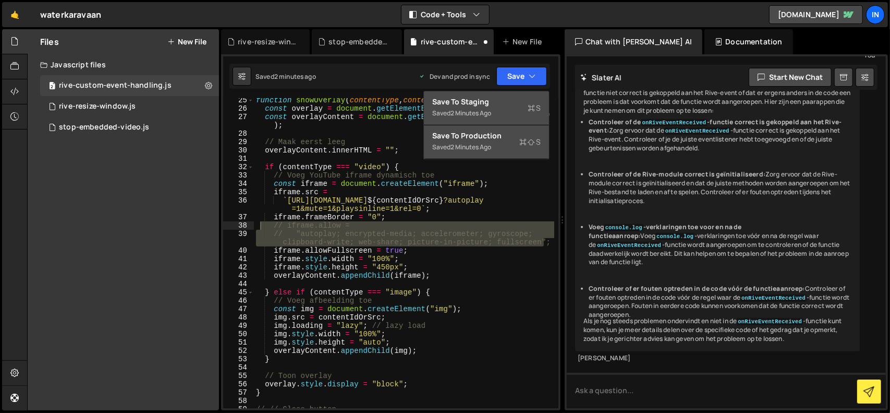
click at [491, 134] on div "Save to Production S" at bounding box center [486, 135] width 108 height 10
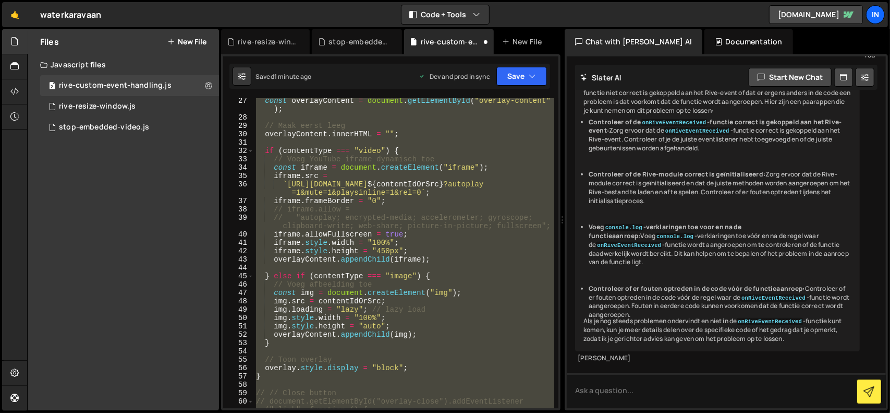
scroll to position [204, 0]
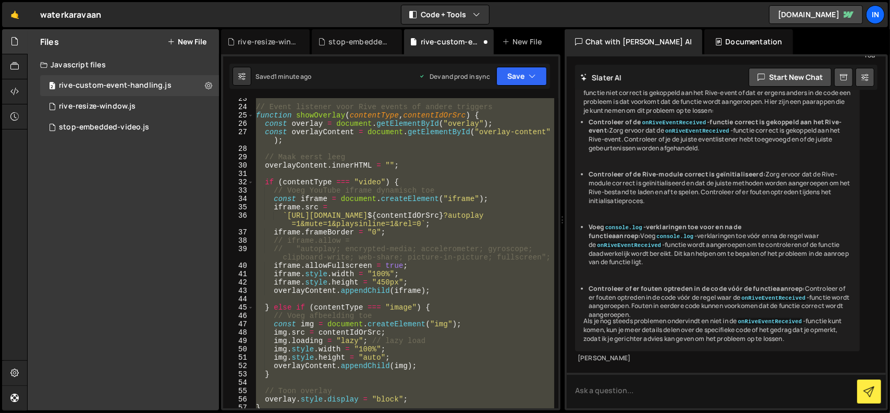
click at [487, 309] on div "// Event listener voor Rive events of andere triggers function showOverlay ( co…" at bounding box center [404, 253] width 300 height 310
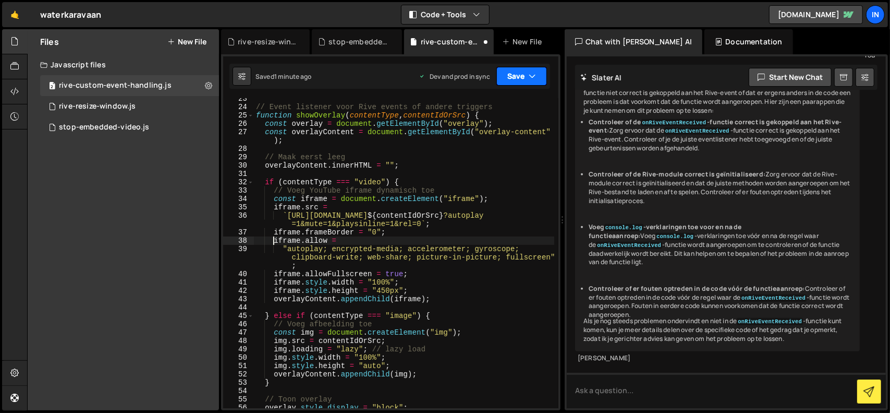
click at [525, 75] on button "Save" at bounding box center [522, 76] width 51 height 19
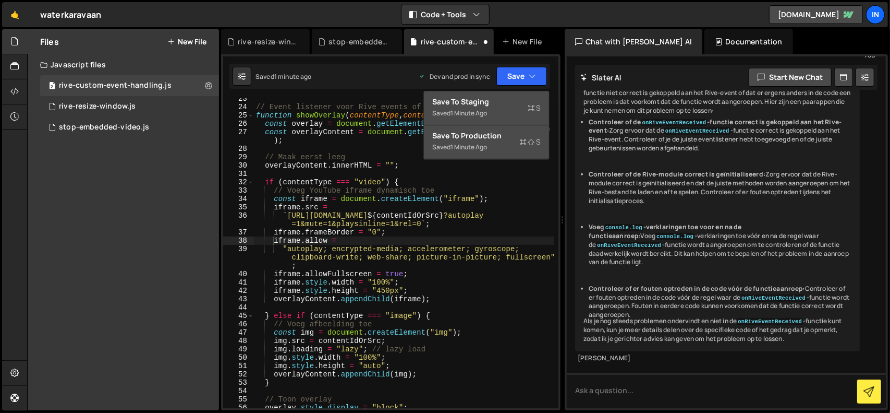
click at [498, 138] on div "Save to Production S" at bounding box center [486, 135] width 108 height 10
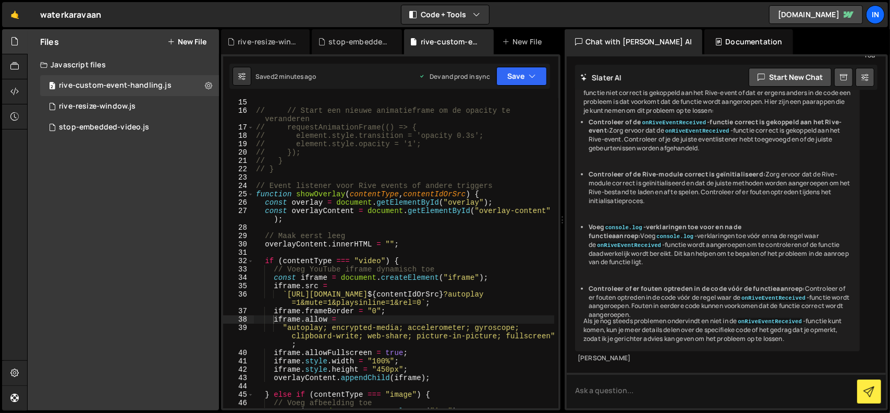
scroll to position [94, 0]
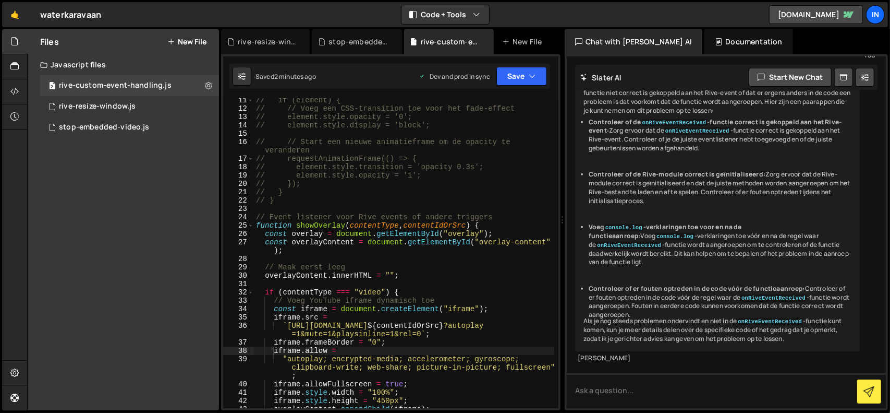
click at [478, 225] on div "// if (element) { // // Voeg een CSS-transition toe voor het fade-effect // ele…" at bounding box center [404, 259] width 300 height 326
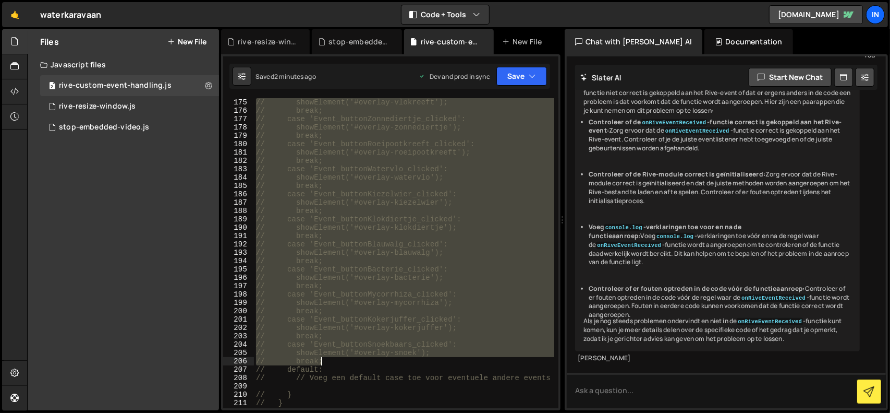
scroll to position [1652, 0]
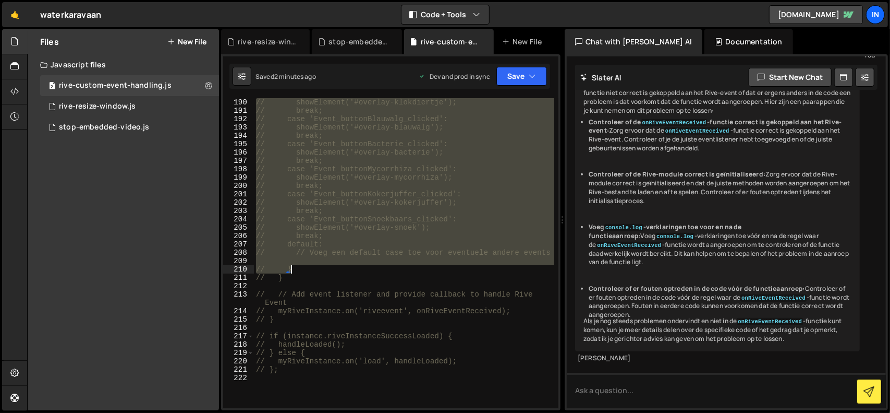
drag, startPoint x: 257, startPoint y: 223, endPoint x: 374, endPoint y: 269, distance: 126.0
click at [374, 269] on div "// showElement('#overlay-klokdiertje'); // break; // case 'Event_buttonBlauwalg…" at bounding box center [404, 261] width 300 height 326
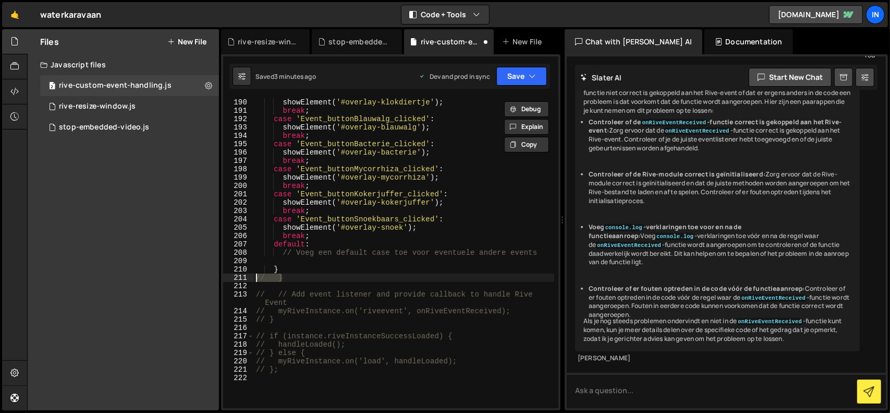
drag, startPoint x: 294, startPoint y: 278, endPoint x: 215, endPoint y: 279, distance: 78.2
click at [215, 279] on div "Files New File Javascript files 2 rive-custom-event-handling.js 0 1 rive-resize…" at bounding box center [458, 219] width 863 height 381
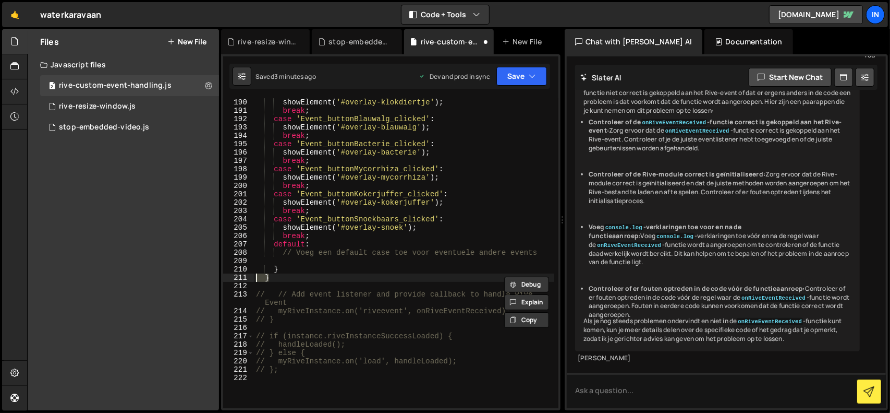
click at [360, 278] on div "showElement ( '#overlay-klokdiertje' ) ; break ; case 'Event_buttonBlauwalg_cli…" at bounding box center [404, 253] width 300 height 310
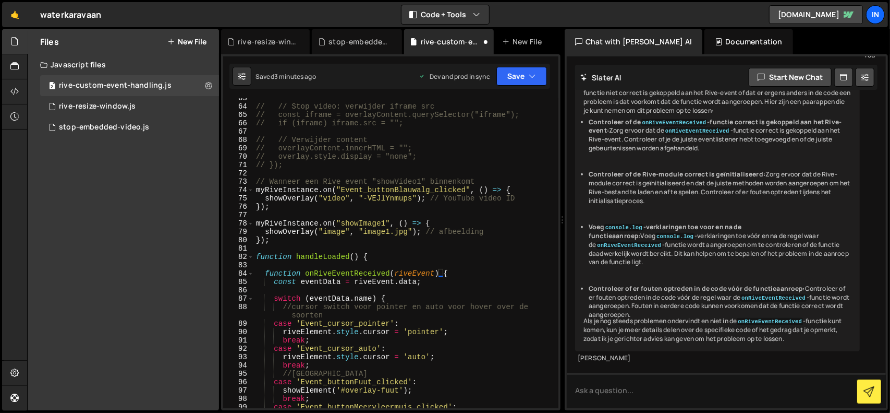
scroll to position [620, 0]
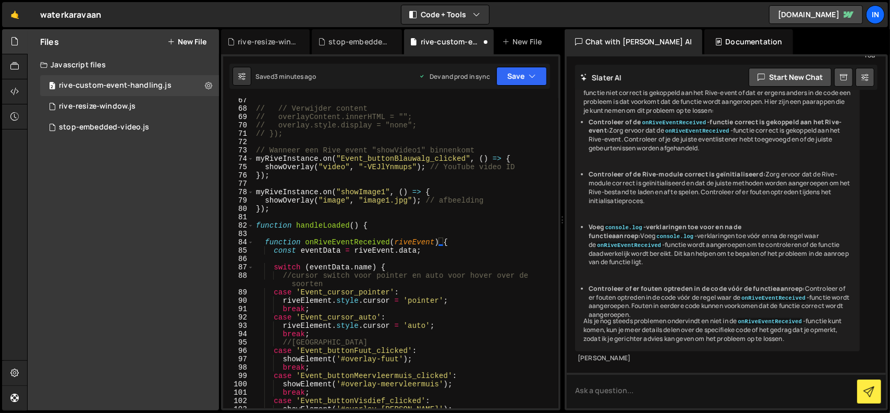
click at [362, 225] on div "// // Verwijder content // overlayContent.innerHTML = ""; // overlay.style.disp…" at bounding box center [404, 259] width 300 height 326
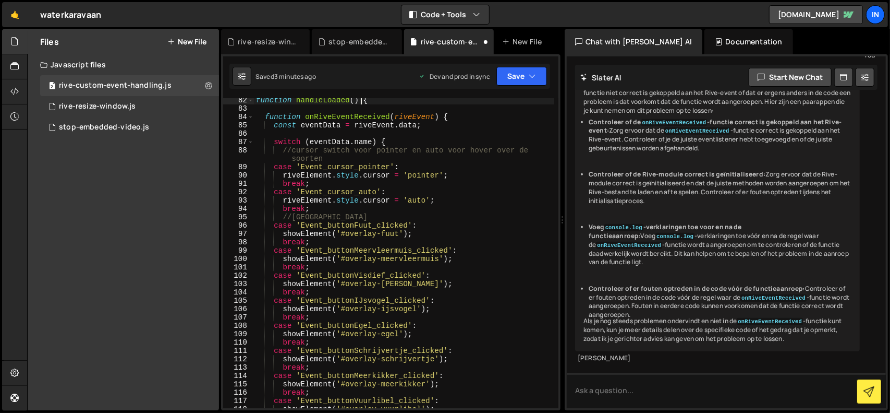
scroll to position [588, 0]
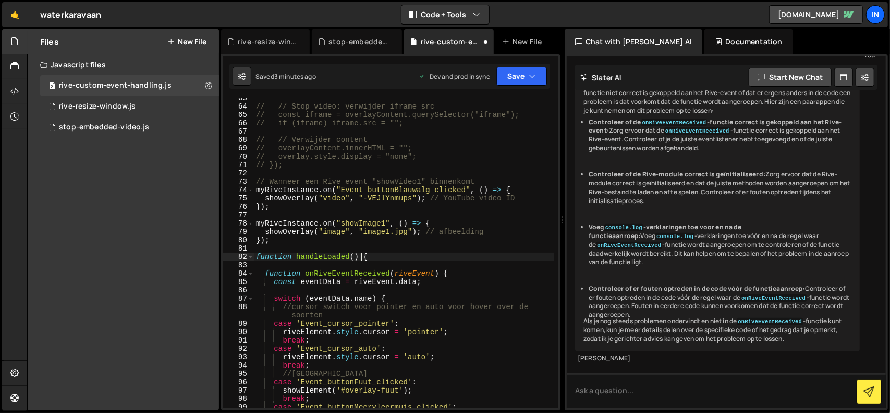
click at [383, 257] on div "// // Stop video: verwijder iframe src // const iframe = overlayContent.querySe…" at bounding box center [404, 257] width 300 height 326
drag, startPoint x: 361, startPoint y: 254, endPoint x: 368, endPoint y: 256, distance: 7.6
click at [368, 256] on div "// // Stop video: verwijder iframe src // const iframe = overlayContent.querySe…" at bounding box center [404, 257] width 300 height 326
click at [404, 258] on div "// // Stop video: verwijder iframe src // const iframe = overlayContent.querySe…" at bounding box center [404, 253] width 300 height 310
click at [365, 256] on div "// // Stop video: verwijder iframe src // const iframe = overlayContent.querySe…" at bounding box center [404, 257] width 300 height 326
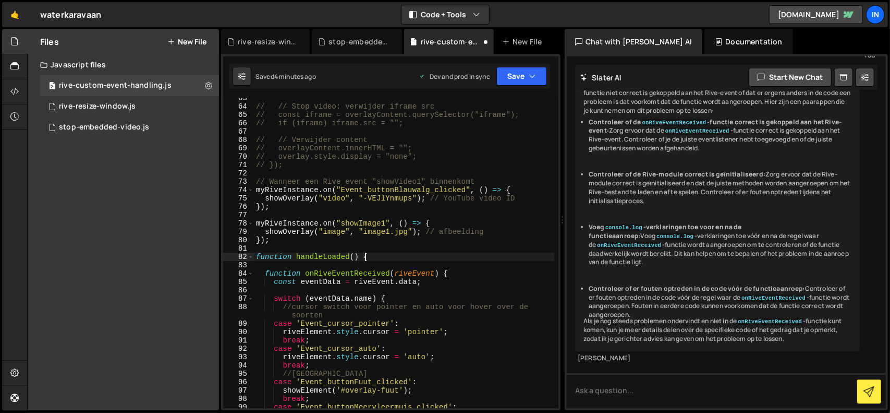
scroll to position [620, 0]
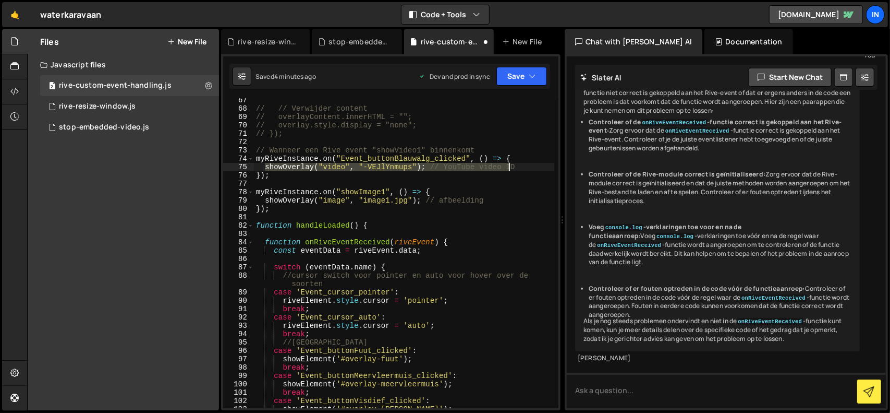
drag, startPoint x: 293, startPoint y: 168, endPoint x: 519, endPoint y: 167, distance: 226.4
click at [519, 167] on div "// // Verwijder content // overlayContent.innerHTML = ""; // overlay.style.disp…" at bounding box center [404, 259] width 300 height 326
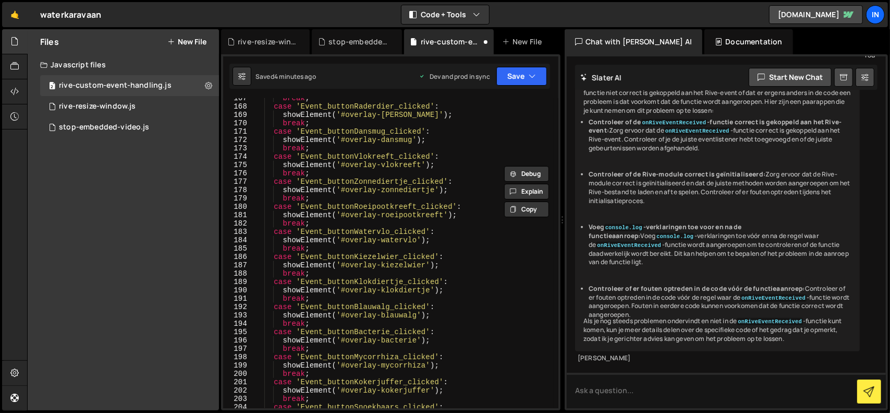
scroll to position [1590, 0]
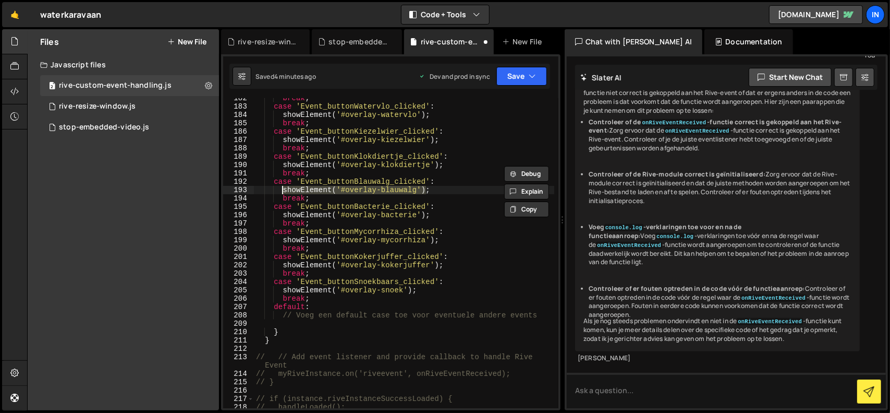
drag, startPoint x: 442, startPoint y: 189, endPoint x: 284, endPoint y: 193, distance: 158.6
click at [284, 193] on div "break ; case 'Event_buttonWatervlo_clicked' : showElement ( '#overlay-watervlo'…" at bounding box center [404, 257] width 300 height 326
paste textarea "Overlay("video", "-VEJlYnmups"); // YouTube video ID"
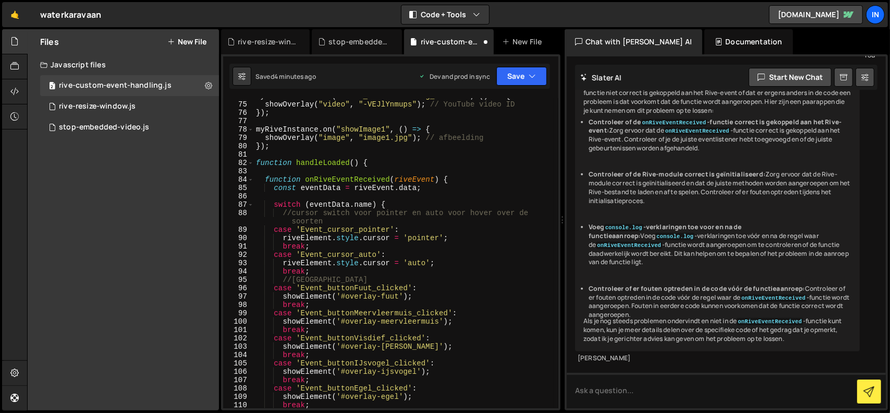
scroll to position [588, 0]
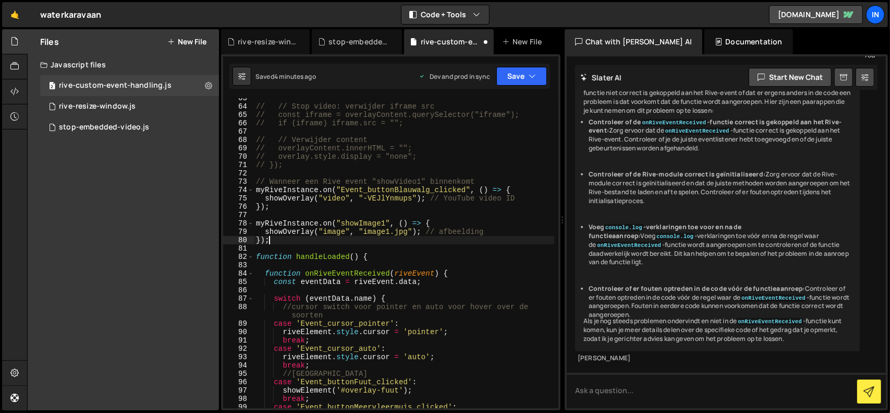
click at [288, 241] on div "// // Stop video: verwijder iframe src // const iframe = overlayContent.querySe…" at bounding box center [404, 257] width 300 height 326
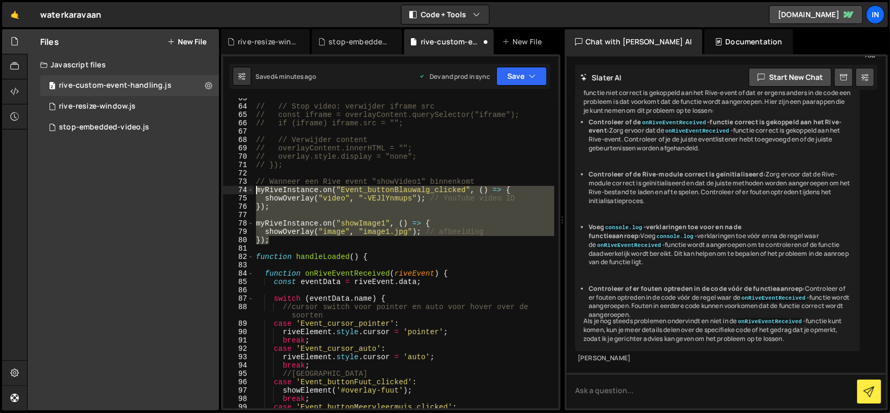
drag, startPoint x: 275, startPoint y: 240, endPoint x: 233, endPoint y: 191, distance: 65.1
click at [233, 191] on div "}); 63 64 65 66 67 68 69 70 71 72 73 74 75 76 77 78 79 80 81 82 83 84 85 86 87 …" at bounding box center [390, 253] width 335 height 310
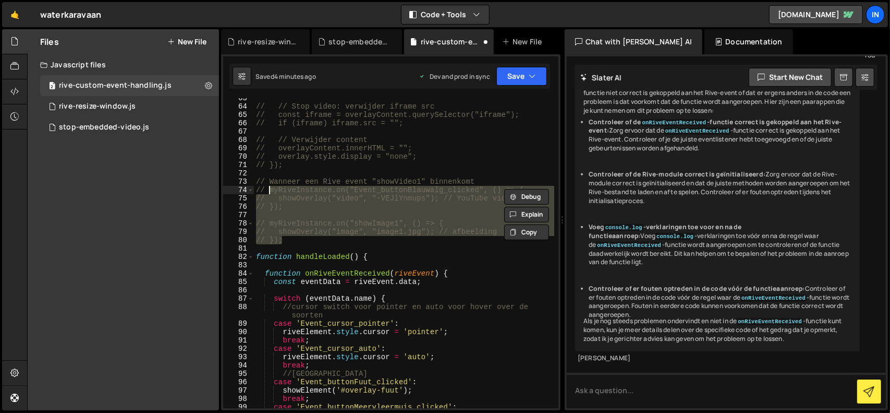
drag, startPoint x: 500, startPoint y: 164, endPoint x: 529, endPoint y: 99, distance: 71.4
click at [500, 164] on div "// // Stop video: verwijder iframe src // const iframe = overlayContent.querySe…" at bounding box center [404, 257] width 300 height 326
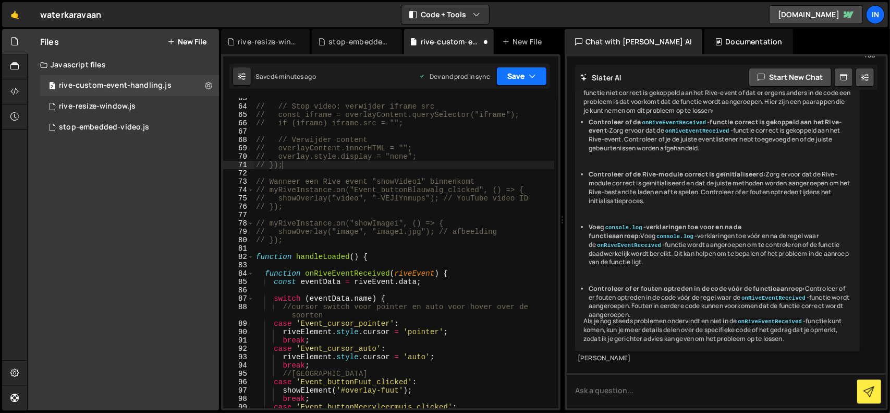
click at [530, 78] on icon "button" at bounding box center [532, 76] width 7 height 10
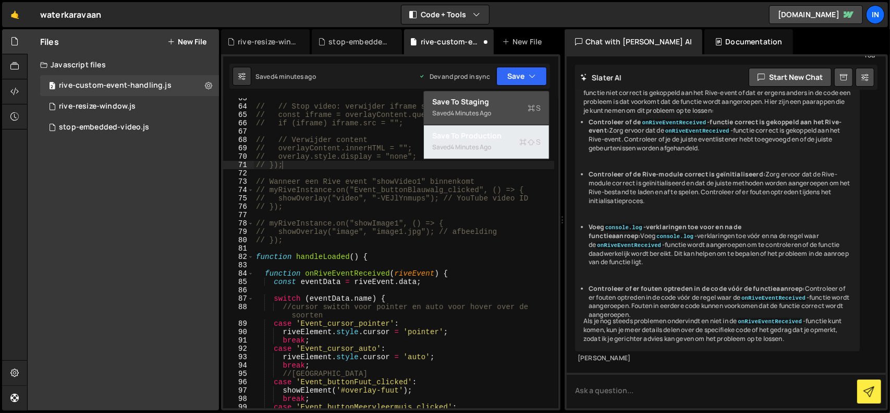
click at [498, 141] on div "Saved 4 minutes ago" at bounding box center [486, 147] width 108 height 13
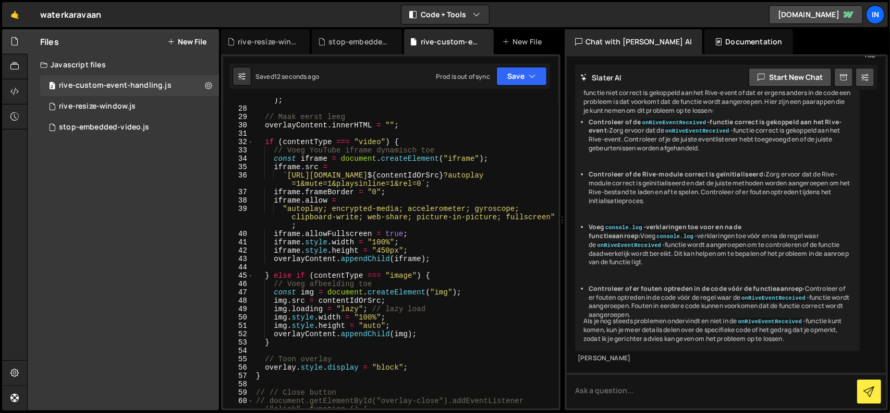
scroll to position [150, 0]
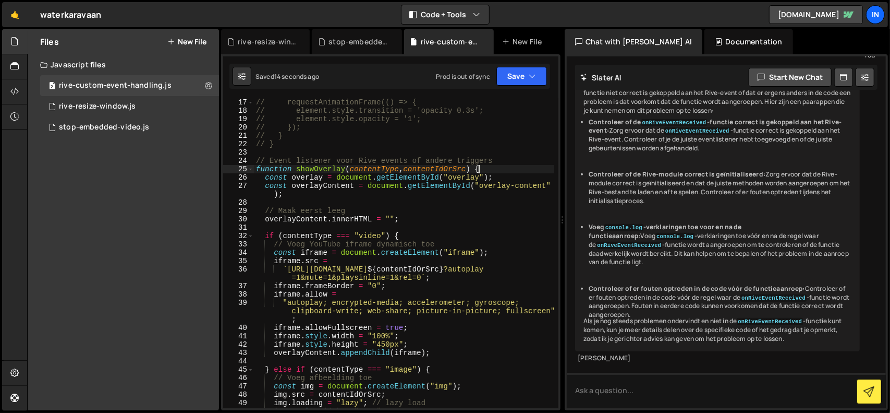
click at [478, 166] on div "// requestAnimationFrame(() => { // element.style.transition = 'opacity 0.3s'; …" at bounding box center [404, 261] width 300 height 326
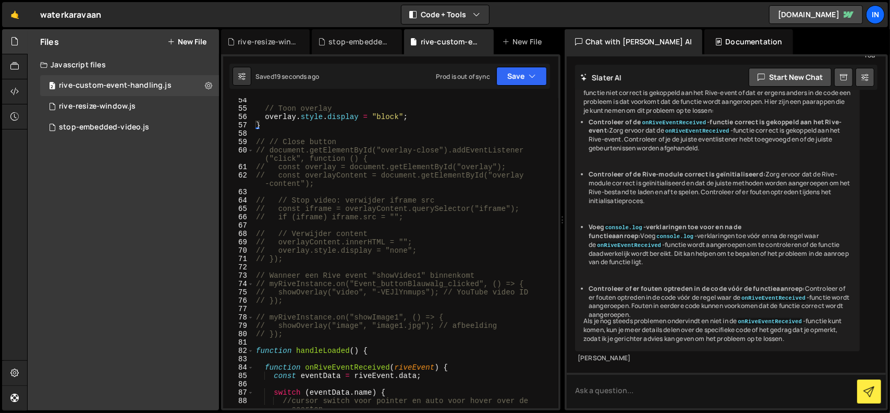
scroll to position [557, 0]
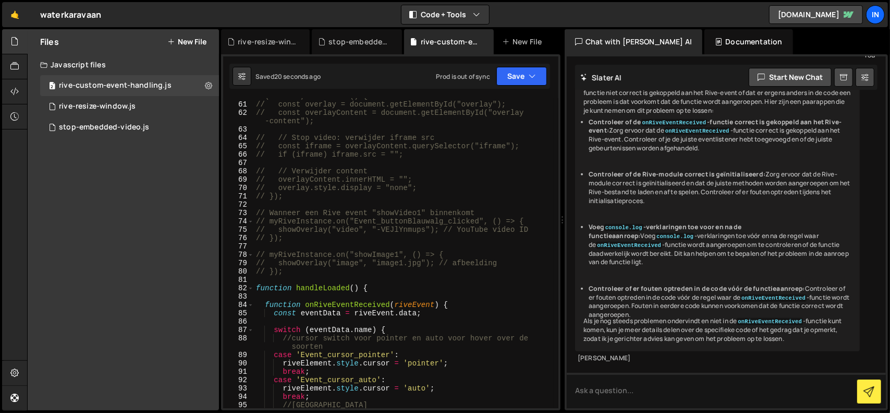
click at [364, 286] on div "// document.getElementById("overlay-close").addEventListener ("click", function…" at bounding box center [404, 250] width 300 height 335
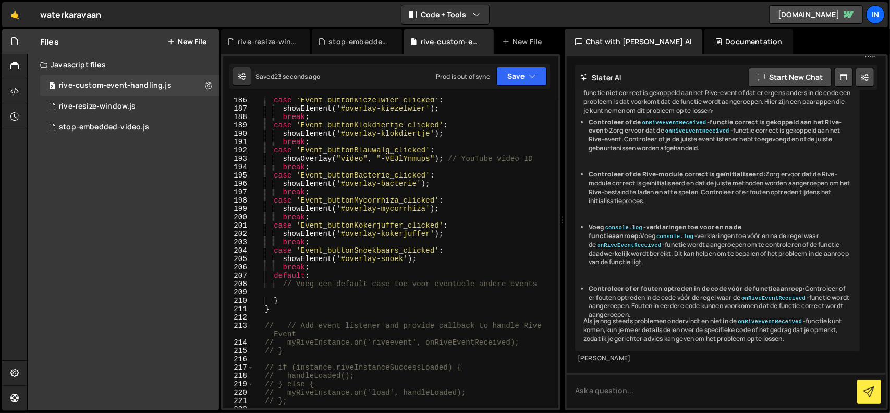
scroll to position [1777, 0]
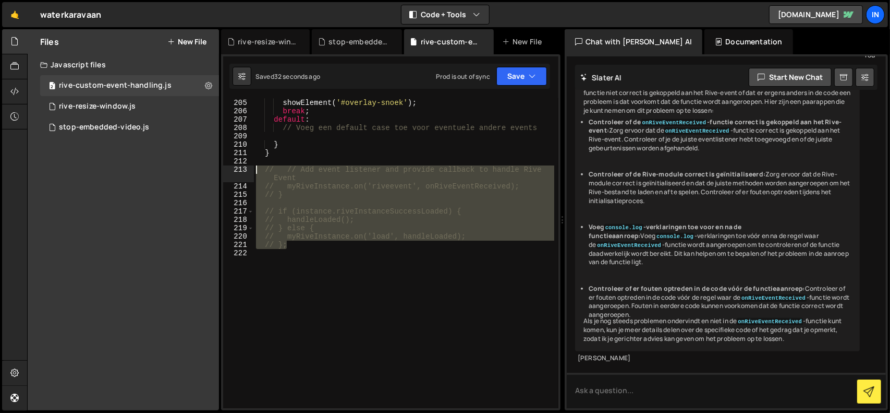
drag, startPoint x: 294, startPoint y: 246, endPoint x: 211, endPoint y: 170, distance: 112.6
click at [211, 170] on div "Files New File Javascript files 2 rive-custom-event-handling.js 0 1 rive-resize…" at bounding box center [458, 219] width 863 height 381
type textarea "// Add event listener and provide callback to handle Rive Event myRiveInstance.…"
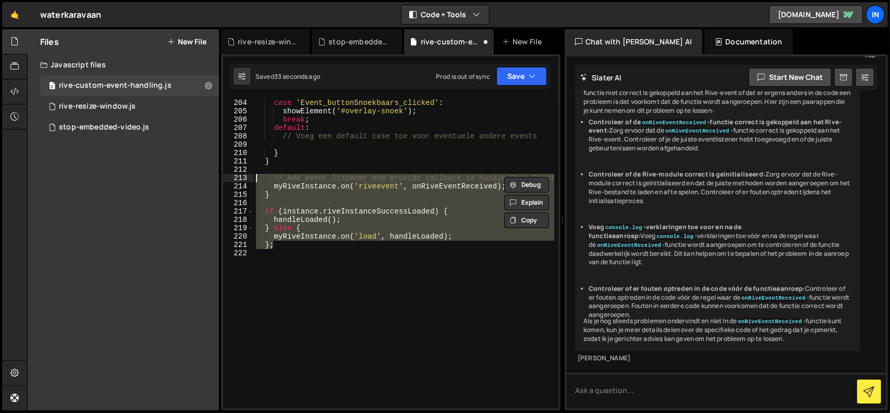
scroll to position [1769, 0]
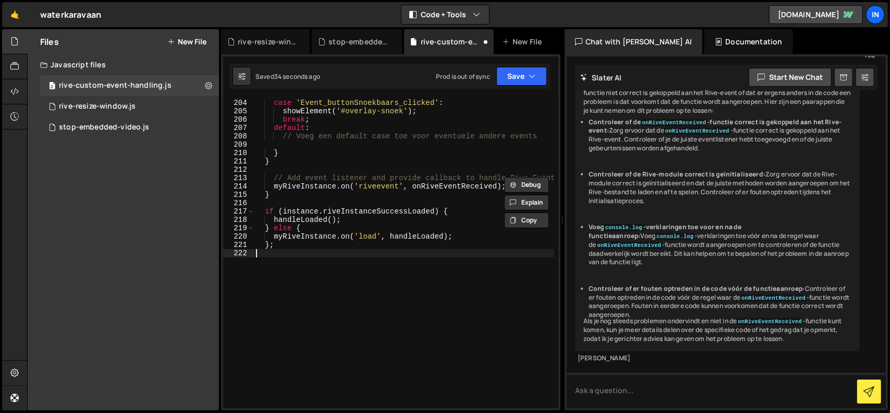
click at [354, 295] on div "break ; case 'Event_buttonSnoekbaars_clicked' : showElement ( '#overlay-snoek' …" at bounding box center [404, 253] width 300 height 326
click at [528, 77] on button "Save" at bounding box center [522, 76] width 51 height 19
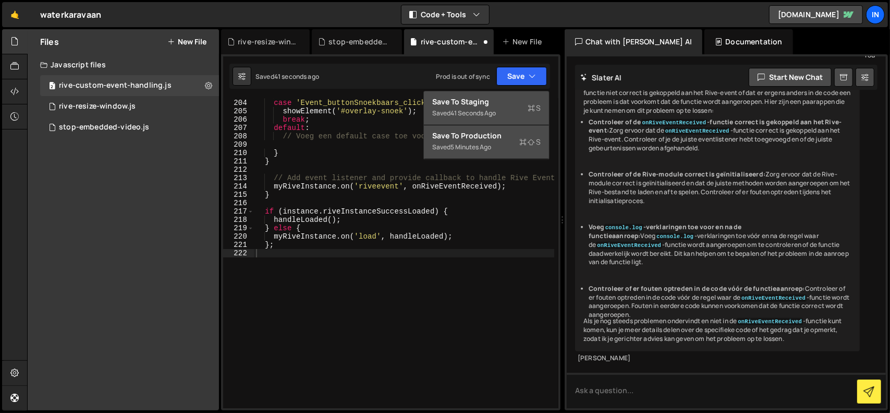
click at [492, 141] on div "Saved 5 minutes ago" at bounding box center [486, 147] width 108 height 13
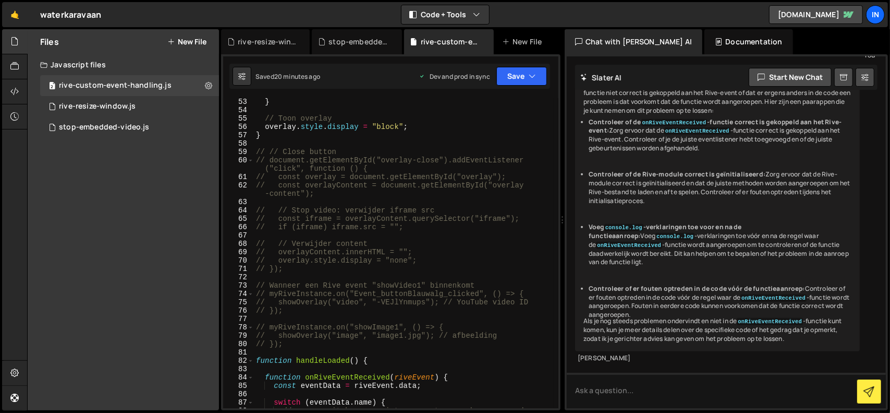
scroll to position [485, 0]
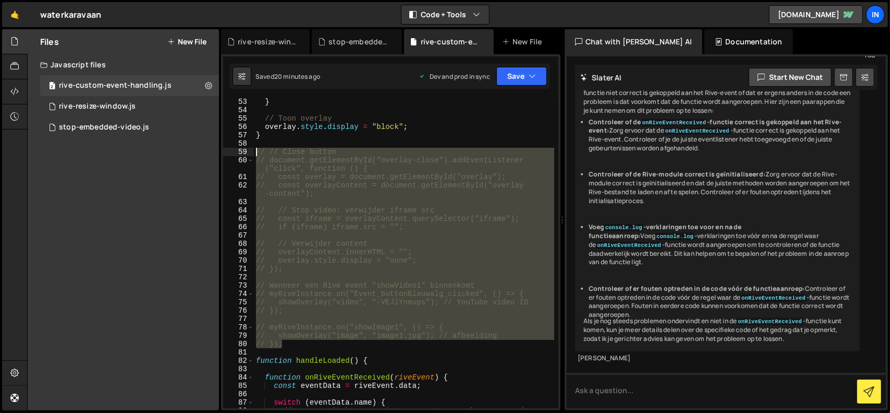
drag, startPoint x: 285, startPoint y: 345, endPoint x: 192, endPoint y: 152, distance: 214.4
click at [192, 152] on div "Files New File Javascript files 2 rive-custom-event-handling.js 0 1 rive-resize…" at bounding box center [458, 219] width 863 height 381
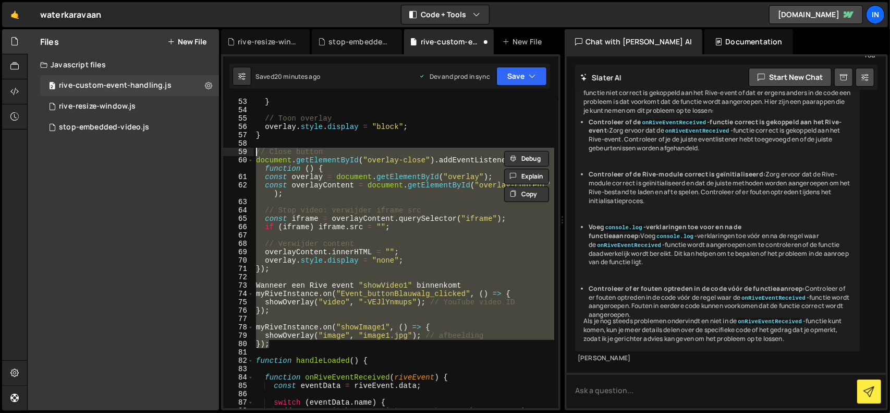
click at [495, 120] on div "} // Toon overlay overlay . style . display = "block" ; } // Close button docum…" at bounding box center [404, 265] width 300 height 335
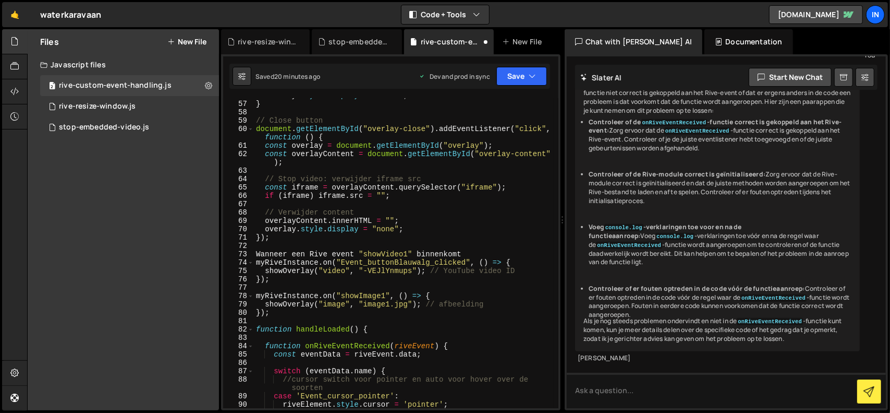
scroll to position [516, 0]
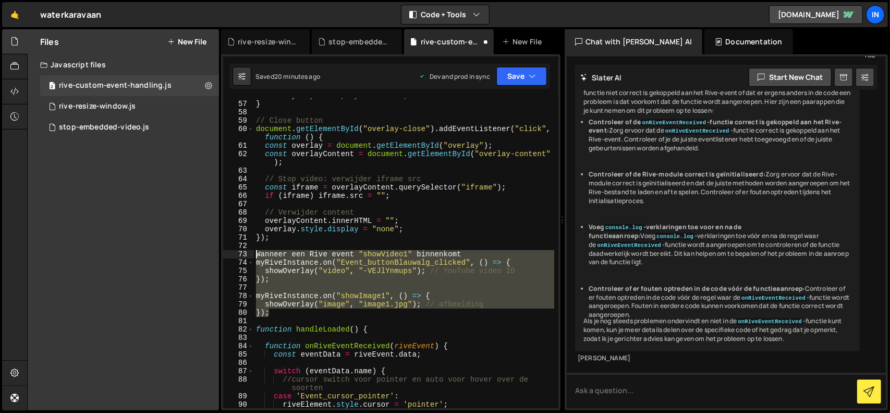
drag, startPoint x: 273, startPoint y: 313, endPoint x: 211, endPoint y: 253, distance: 85.9
click at [211, 253] on div "Files New File Javascript files 2 rive-custom-event-handling.js 0 1 rive-resize…" at bounding box center [458, 219] width 863 height 381
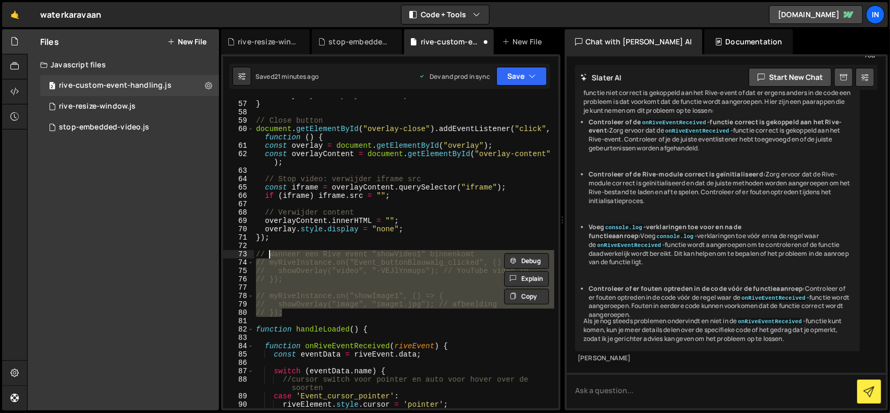
click at [453, 212] on div "overlay . style . display = "block" ; } // Close button document . getElementBy…" at bounding box center [404, 254] width 300 height 326
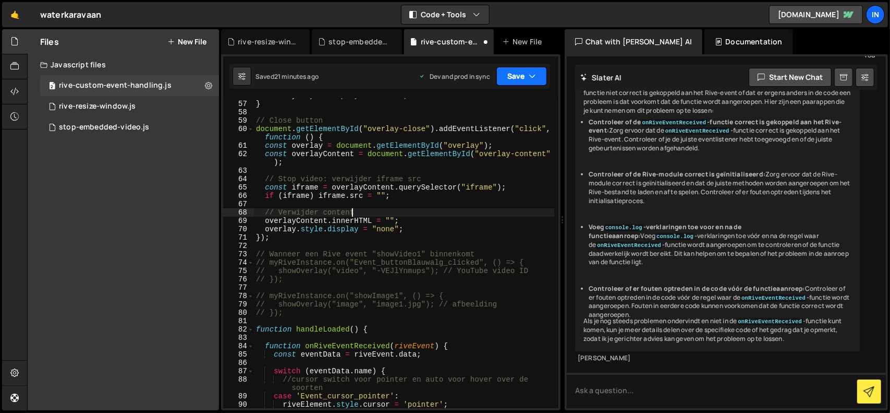
click at [530, 73] on icon "button" at bounding box center [532, 76] width 7 height 10
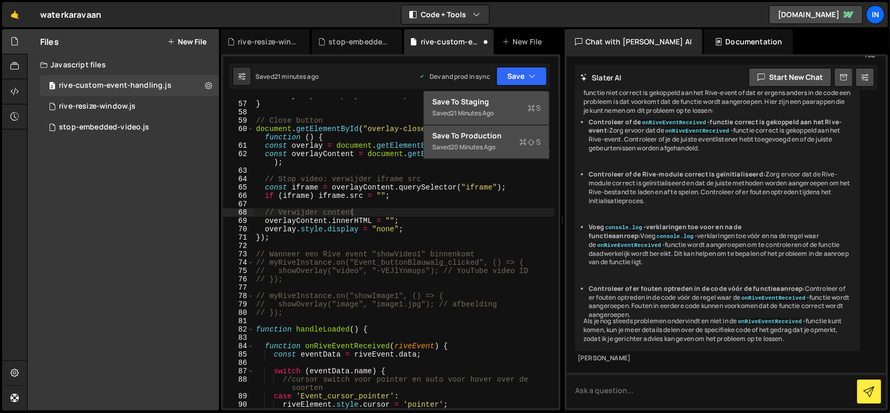
click at [501, 135] on div "Save to Production S" at bounding box center [486, 135] width 108 height 10
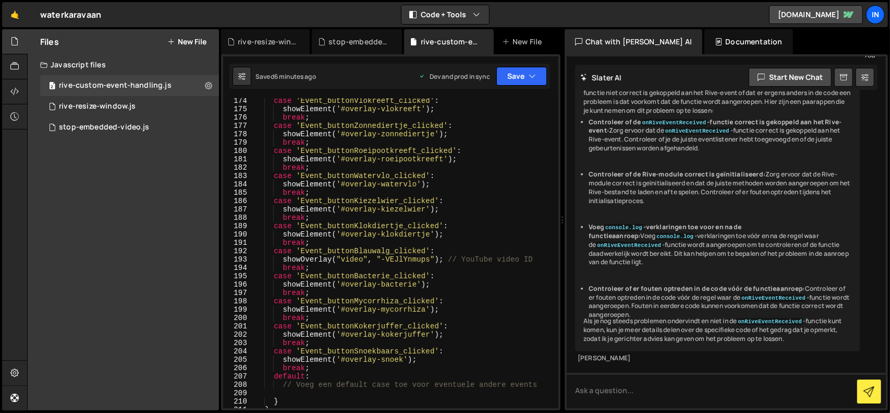
scroll to position [1531, 0]
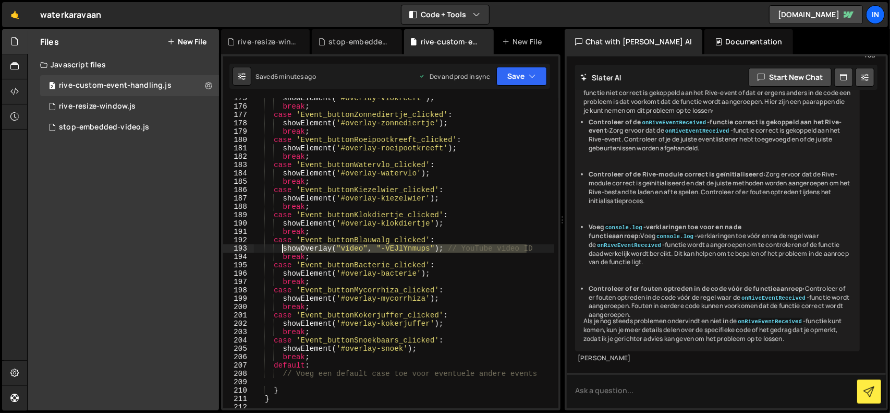
drag, startPoint x: 538, startPoint y: 248, endPoint x: 283, endPoint y: 246, distance: 255.0
click at [283, 246] on div "showElement ( '#overlay-vlokreeft' ) ; break ; case 'Event_buttonZonnediertje_c…" at bounding box center [404, 257] width 300 height 326
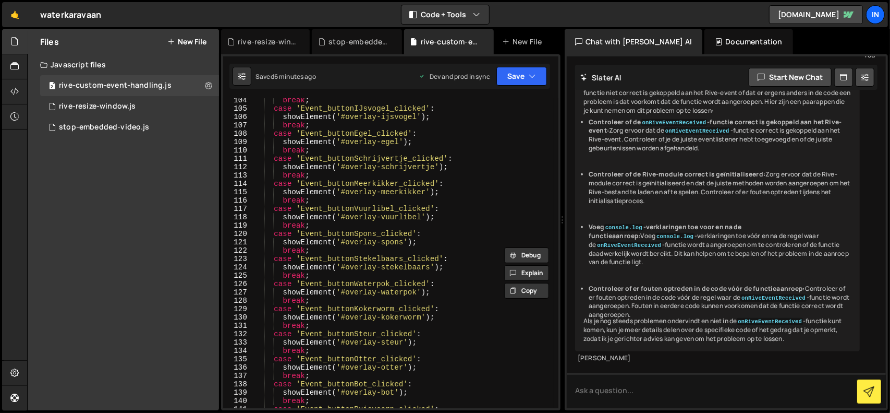
scroll to position [905, 0]
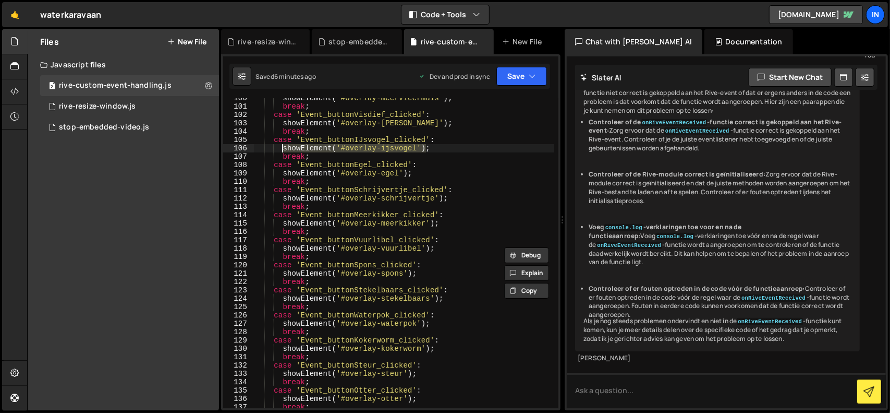
drag, startPoint x: 390, startPoint y: 151, endPoint x: 283, endPoint y: 149, distance: 107.4
click at [283, 149] on div "showElement ( '#overlay-meervleermuis' ) ; break ; case 'Event_buttonVisdief_cl…" at bounding box center [404, 257] width 300 height 326
paste textarea "Overlay("video", "-VEJlYnmups"); // YouTube video ID"
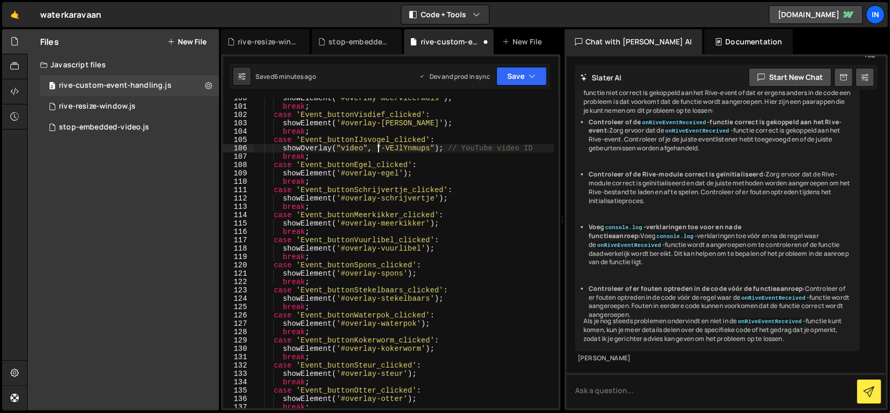
click at [379, 148] on div "showElement ( '#overlay-meervleermuis' ) ; break ; case 'Event_buttonVisdief_cl…" at bounding box center [404, 257] width 300 height 326
click at [360, 149] on div "showElement ( '#overlay-meervleermuis' ) ; break ; case 'Event_buttonVisdief_cl…" at bounding box center [404, 257] width 300 height 326
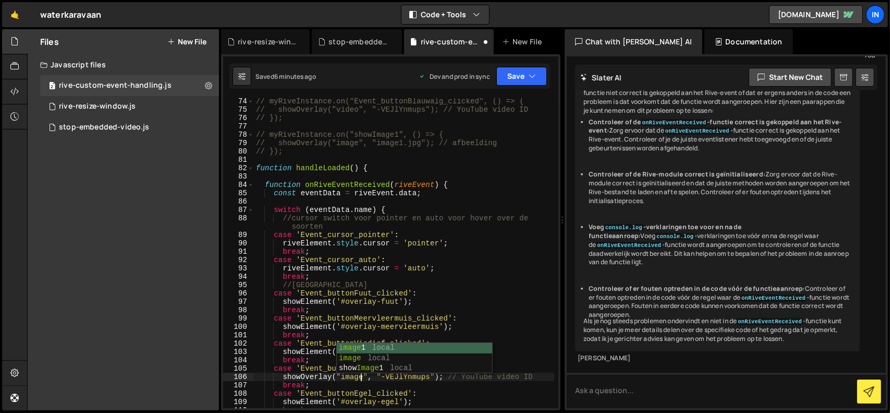
scroll to position [0, 7]
click at [512, 311] on div "// myRiveInstance.on("Event_buttonBlauwalg_clicked", () => { // showOverlay("vi…" at bounding box center [404, 260] width 300 height 326
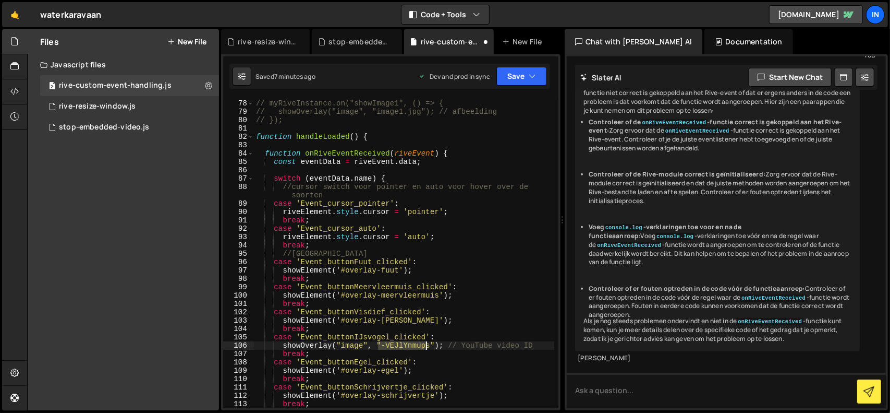
drag, startPoint x: 378, startPoint y: 346, endPoint x: 427, endPoint y: 345, distance: 49.0
click at [427, 345] on div "// myRiveInstance.on("showImage1", () => { // showOverlay("image", "image1.jpg"…" at bounding box center [404, 254] width 300 height 326
paste textarea "https://cdn.prod.website-files.com/6840454d1dc1d407e2340d8a/68d100e05afd588ac46…"
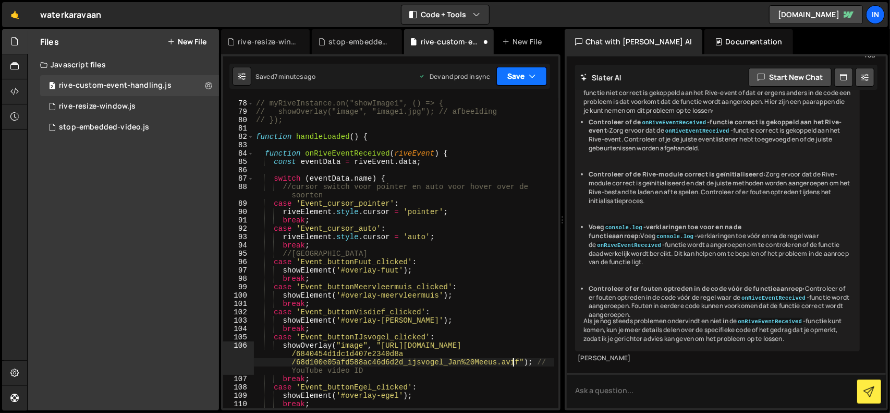
click at [526, 83] on button "Save" at bounding box center [522, 76] width 51 height 19
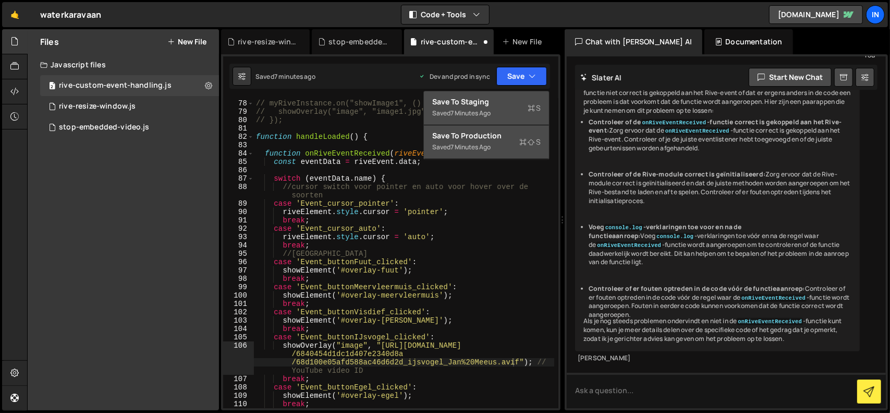
click at [490, 140] on div "Save to Production S" at bounding box center [486, 135] width 108 height 10
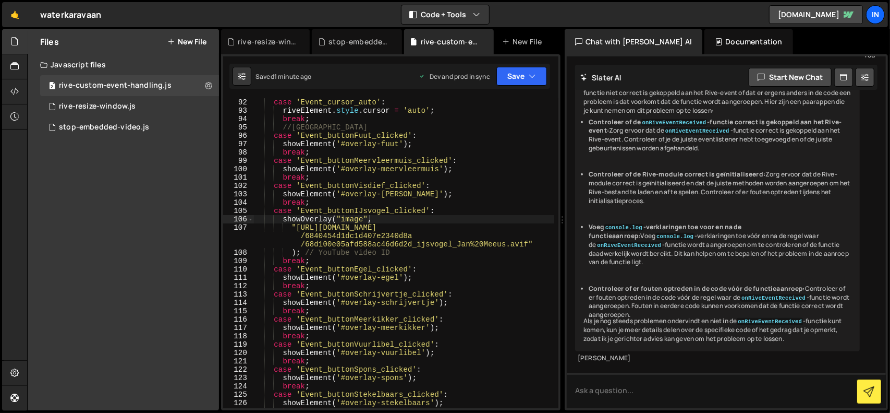
scroll to position [741, 0]
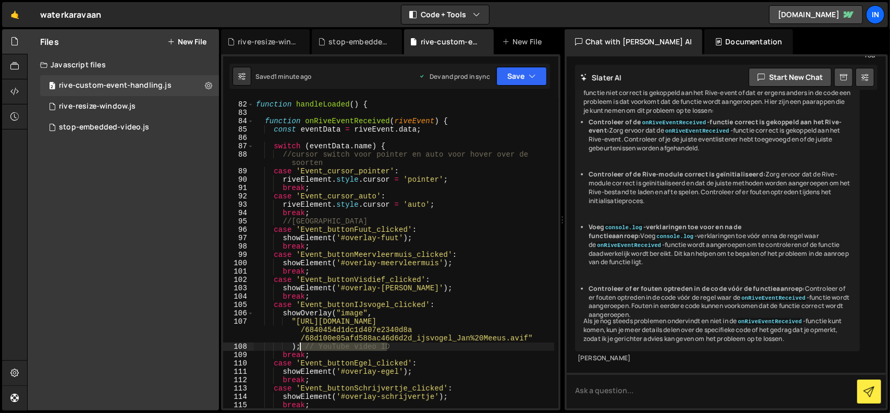
drag, startPoint x: 401, startPoint y: 347, endPoint x: 301, endPoint y: 348, distance: 99.6
click at [301, 348] on div "function handleLoaded ( ) { function onRiveEventReceived ( riveEvent ) { const …" at bounding box center [404, 255] width 300 height 326
click at [501, 288] on div "function handleLoaded ( ) { function onRiveEventReceived ( riveEvent ) { const …" at bounding box center [404, 255] width 300 height 326
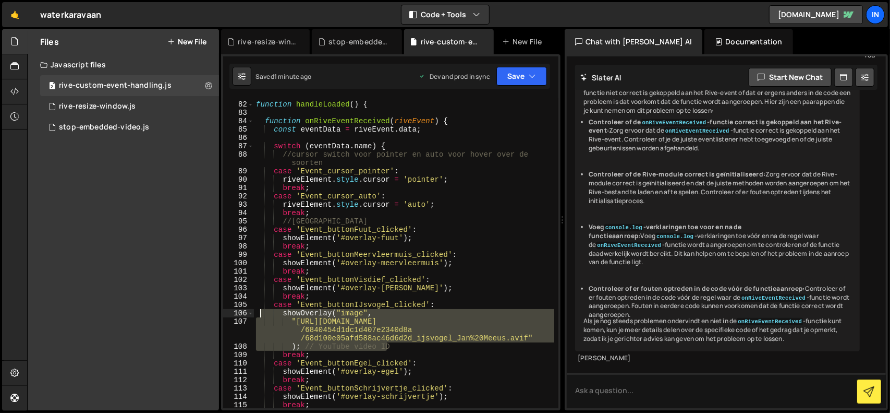
drag, startPoint x: 397, startPoint y: 347, endPoint x: 260, endPoint y: 314, distance: 141.0
click at [260, 314] on div "function handleLoaded ( ) { function onRiveEventReceived ( riveEvent ) { const …" at bounding box center [404, 255] width 300 height 326
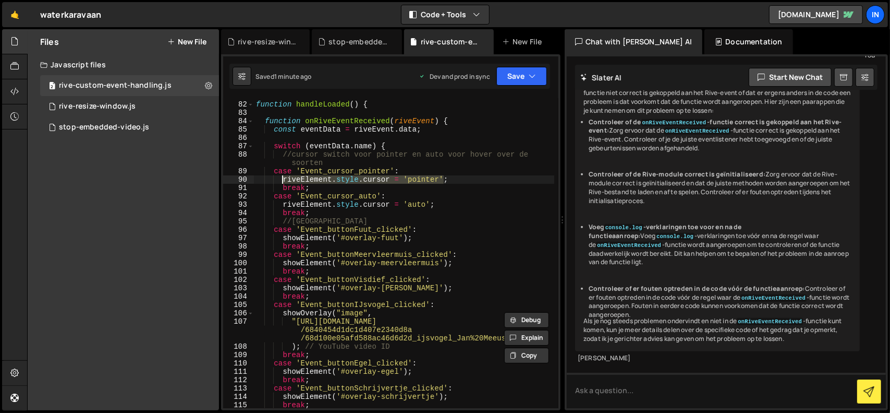
drag, startPoint x: 458, startPoint y: 180, endPoint x: 283, endPoint y: 183, distance: 175.3
click at [283, 183] on div "function handleLoaded ( ) { function onRiveEventReceived ( riveEvent ) { const …" at bounding box center [404, 255] width 300 height 326
paste textarea "); // YouTube video ID"
click at [449, 237] on div "function handleLoaded ( ) { function onRiveEventReceived ( riveEvent ) { const …" at bounding box center [404, 255] width 300 height 326
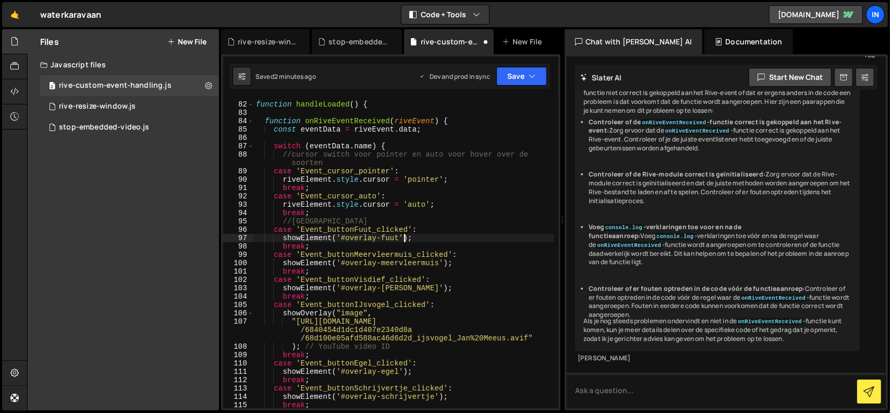
drag, startPoint x: 380, startPoint y: 238, endPoint x: 366, endPoint y: 238, distance: 14.6
click at [361, 237] on div "function handleLoaded ( ) { function onRiveEventReceived ( riveEvent ) { const …" at bounding box center [404, 255] width 300 height 326
click at [416, 237] on div "function handleLoaded ( ) { function onRiveEventReceived ( riveEvent ) { const …" at bounding box center [404, 255] width 300 height 326
drag, startPoint x: 384, startPoint y: 238, endPoint x: 282, endPoint y: 237, distance: 102.2
click at [282, 237] on div "function handleLoaded ( ) { function onRiveEventReceived ( riveEvent ) { const …" at bounding box center [404, 255] width 300 height 326
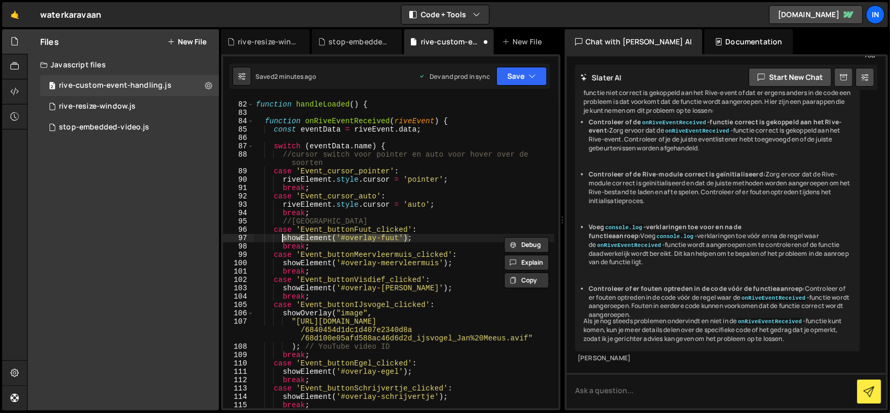
paste textarea "); // YouTube video ID"
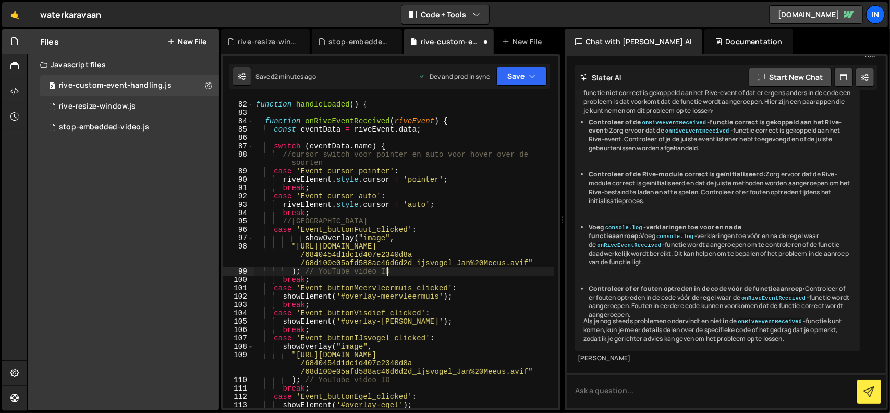
click at [403, 272] on div "function handleLoaded ( ) { function onRiveEventReceived ( riveEvent ) { const …" at bounding box center [404, 255] width 300 height 326
drag, startPoint x: 397, startPoint y: 271, endPoint x: 300, endPoint y: 271, distance: 97.0
click at [300, 271] on div "function handleLoaded ( ) { function onRiveEventReceived ( riveEvent ) { const …" at bounding box center [404, 255] width 300 height 326
drag, startPoint x: 405, startPoint y: 382, endPoint x: 319, endPoint y: 381, distance: 86.1
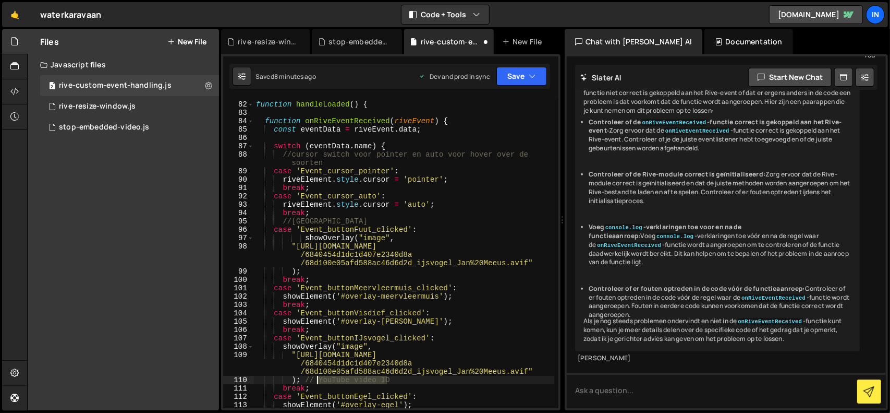
click at [319, 381] on div "function handleLoaded ( ) { function onRiveEventReceived ( riveEvent ) { const …" at bounding box center [404, 255] width 300 height 326
type textarea "); // YouTube video ID"
